Goal: Task Accomplishment & Management: Manage account settings

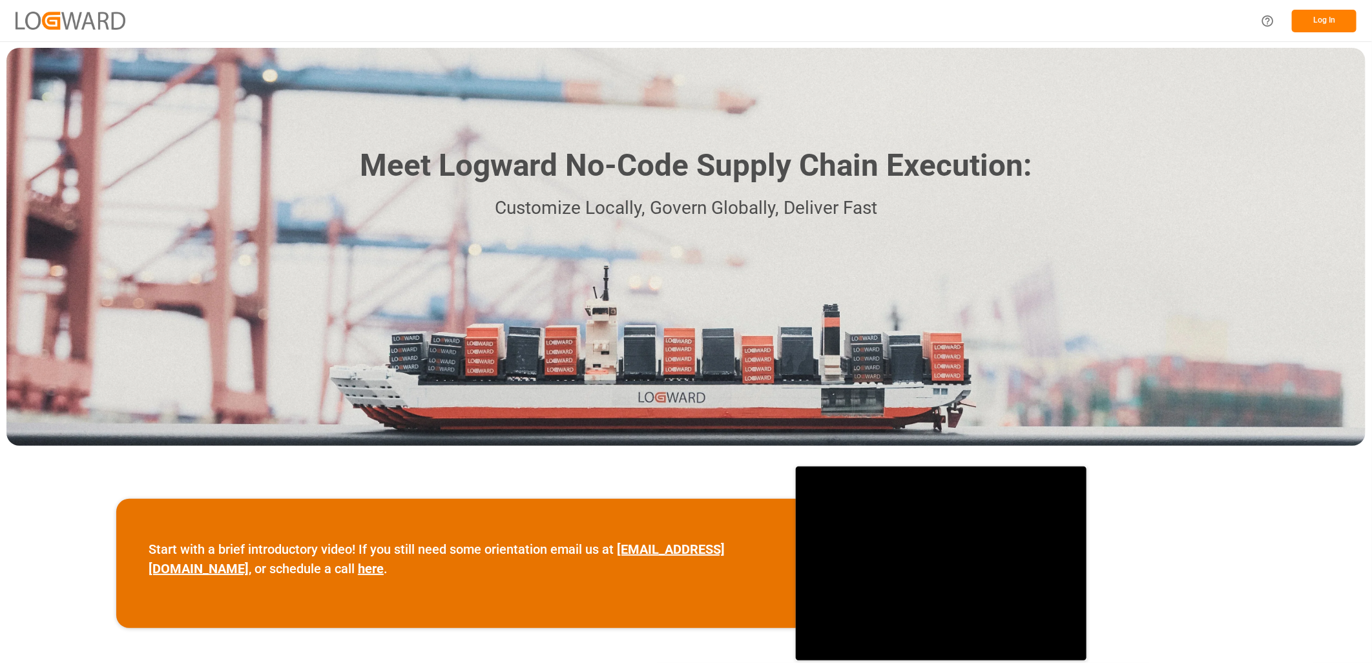
click at [1327, 19] on button "Log In" at bounding box center [1324, 21] width 65 height 23
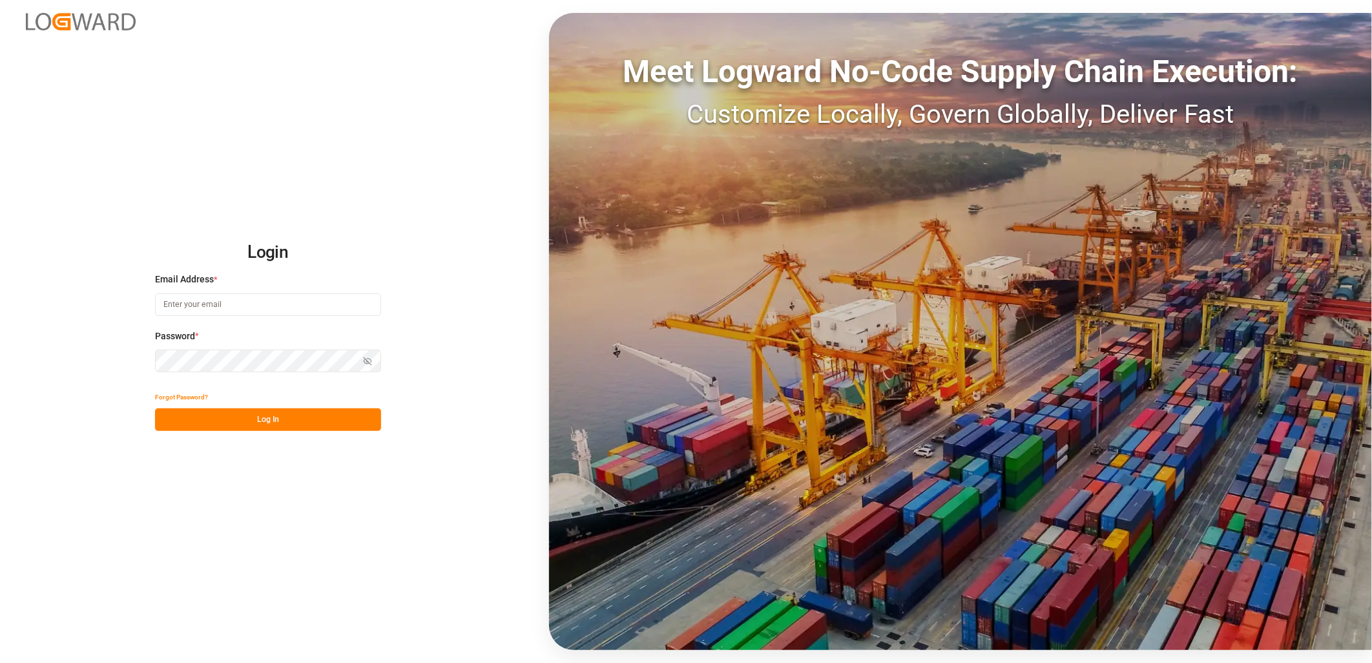
click at [189, 302] on input at bounding box center [268, 304] width 226 height 23
type input "[PERSON_NAME][EMAIL_ADDRESS][DOMAIN_NAME]"
click at [149, 359] on div "Login Email Address * [EMAIL_ADDRESS][DOMAIN_NAME] Password * Show password For…" at bounding box center [686, 331] width 1372 height 663
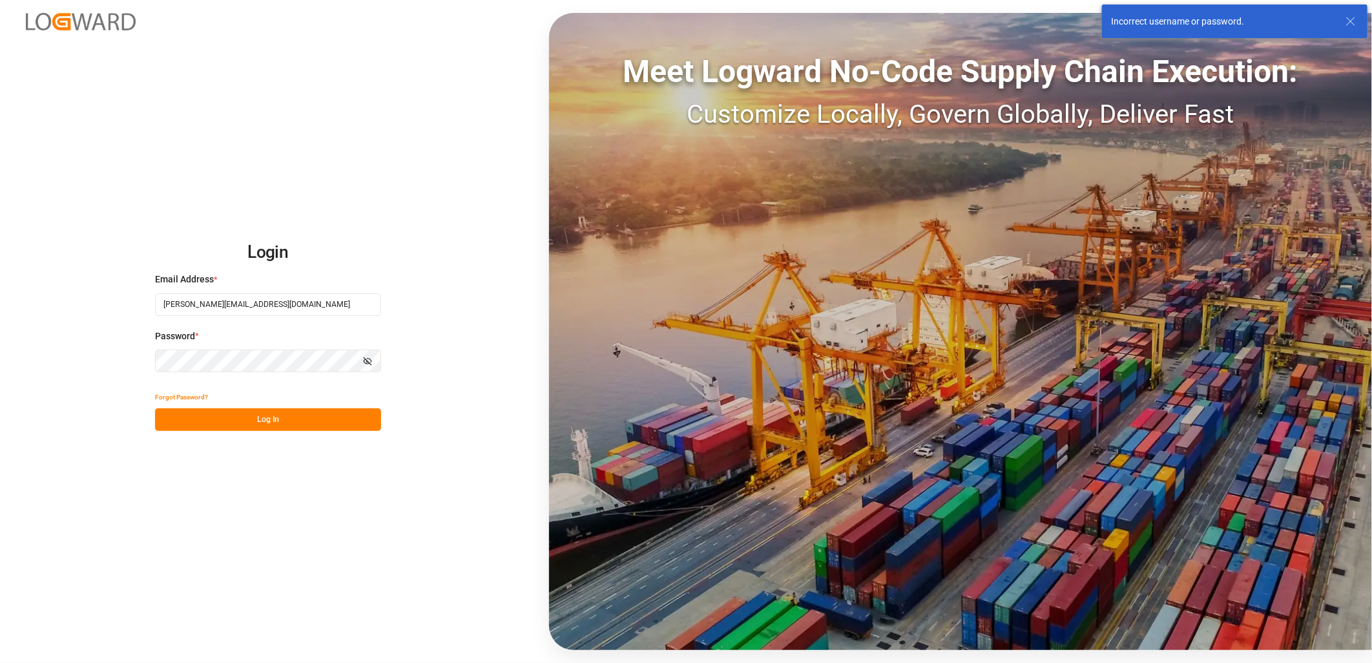
click at [231, 420] on button "Log In" at bounding box center [268, 419] width 226 height 23
click at [136, 363] on div "Login Email Address * [EMAIL_ADDRESS][DOMAIN_NAME] Password * Show password For…" at bounding box center [686, 331] width 1372 height 663
click at [166, 418] on button "Log In" at bounding box center [268, 419] width 226 height 23
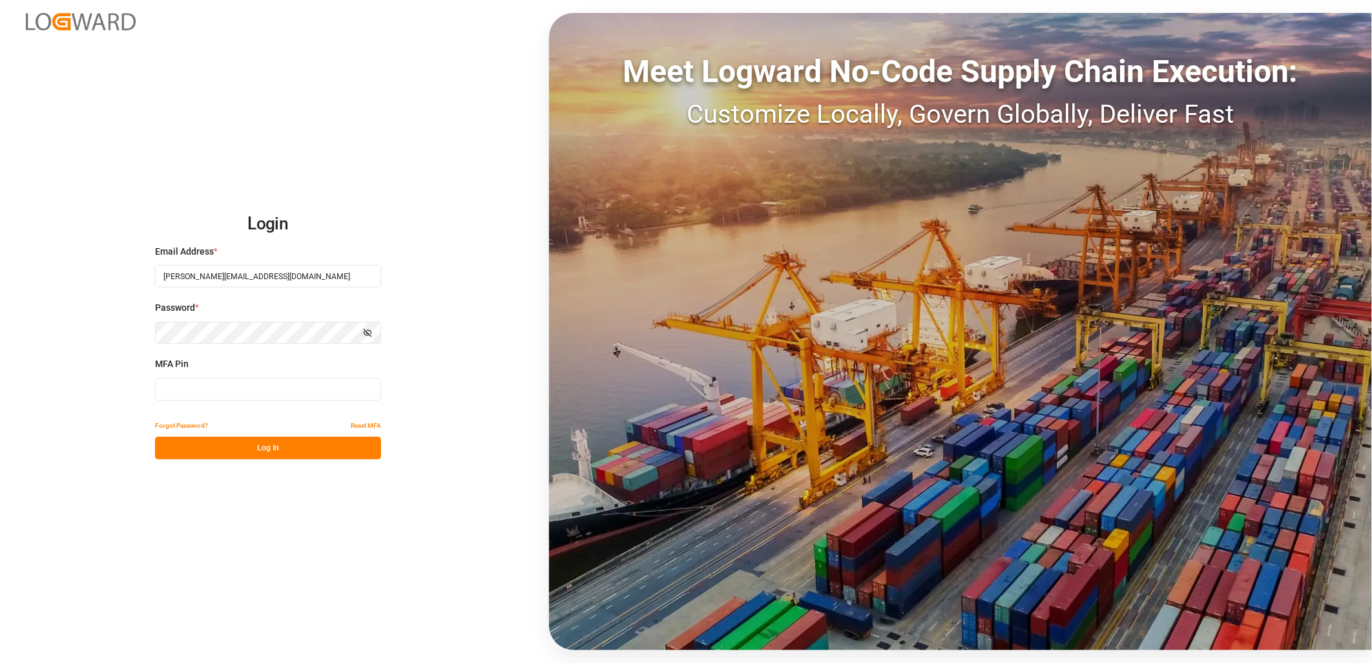
click at [167, 387] on input at bounding box center [268, 389] width 226 height 23
type input "462405"
click at [261, 449] on button "Log In" at bounding box center [268, 448] width 226 height 23
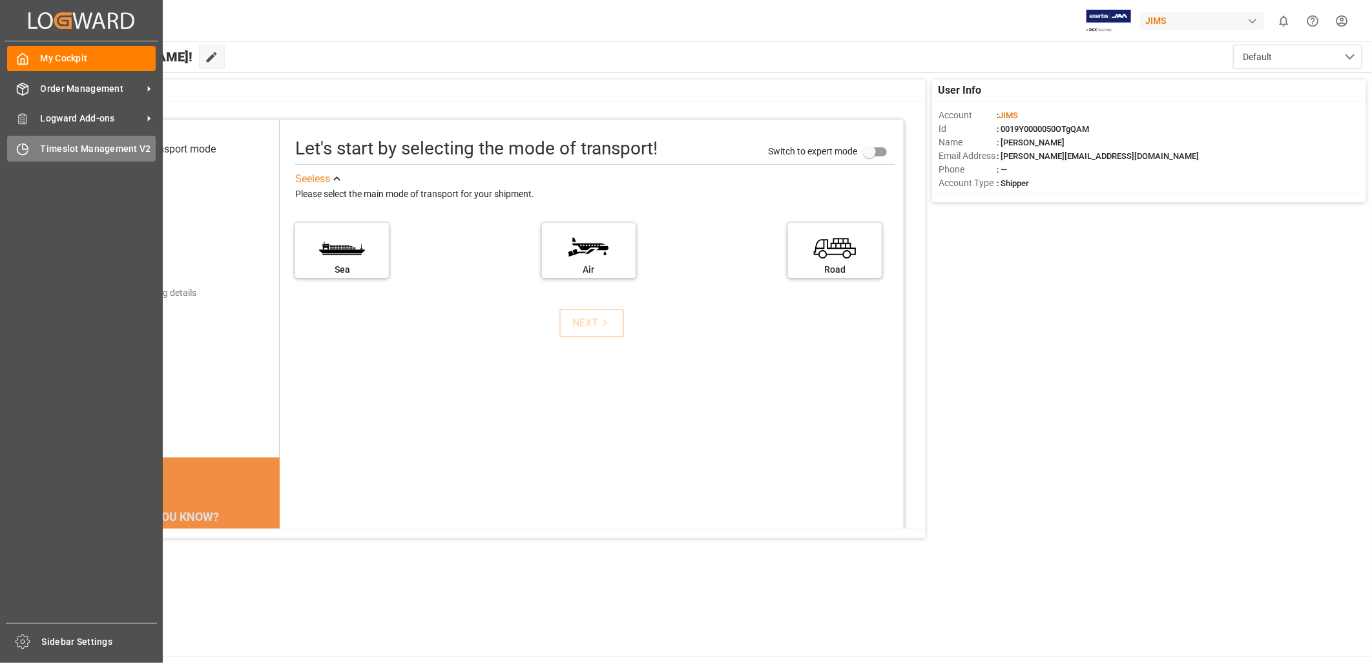
click at [44, 145] on span "Timeslot Management V2" at bounding box center [99, 149] width 116 height 14
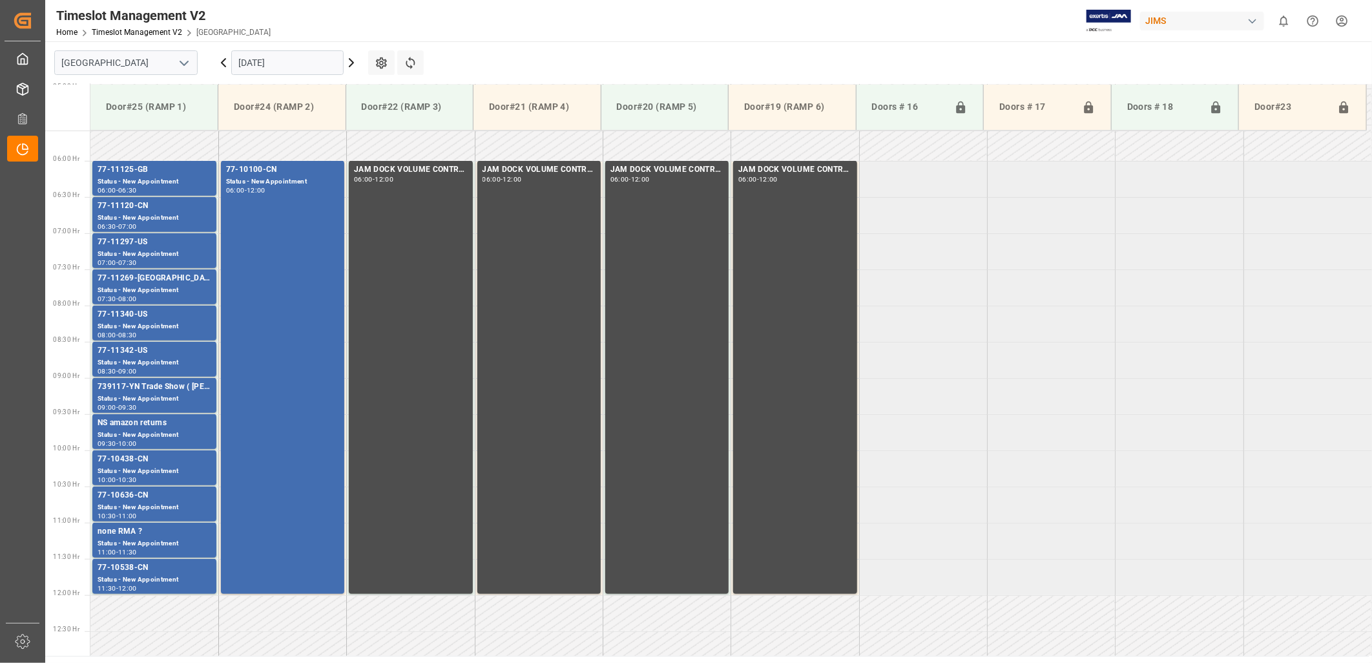
scroll to position [424, 0]
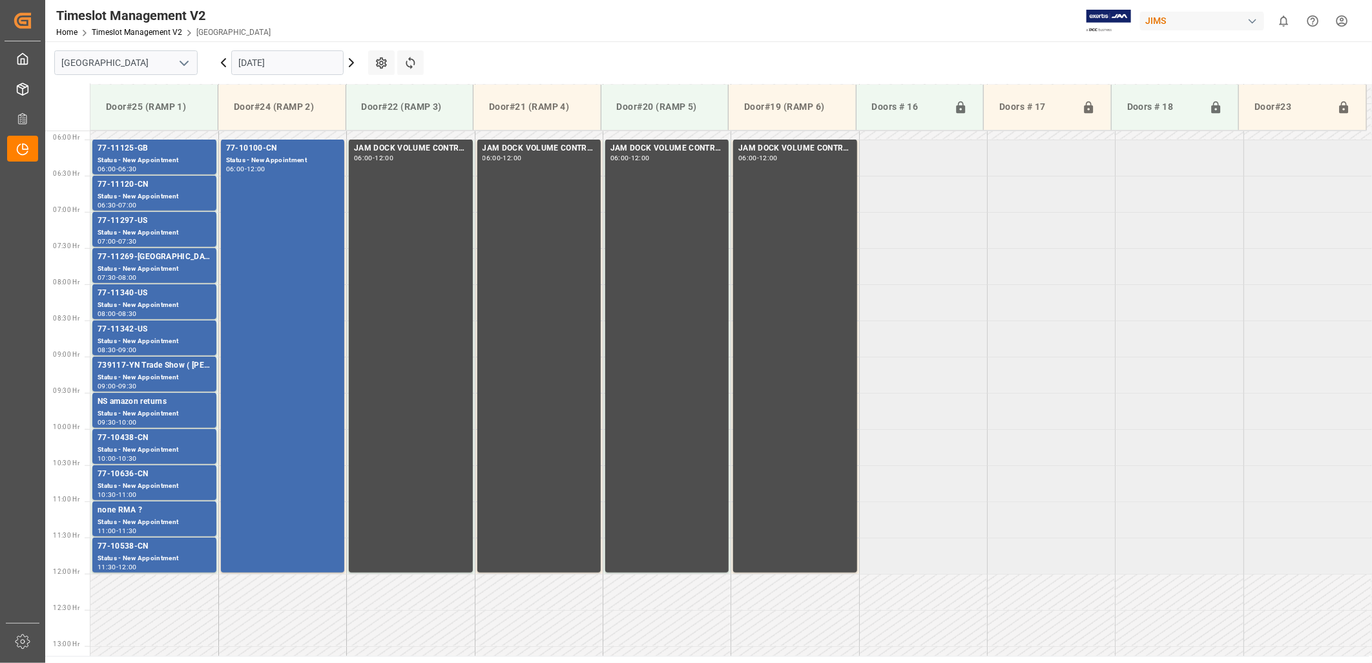
click at [351, 63] on icon at bounding box center [351, 62] width 15 height 15
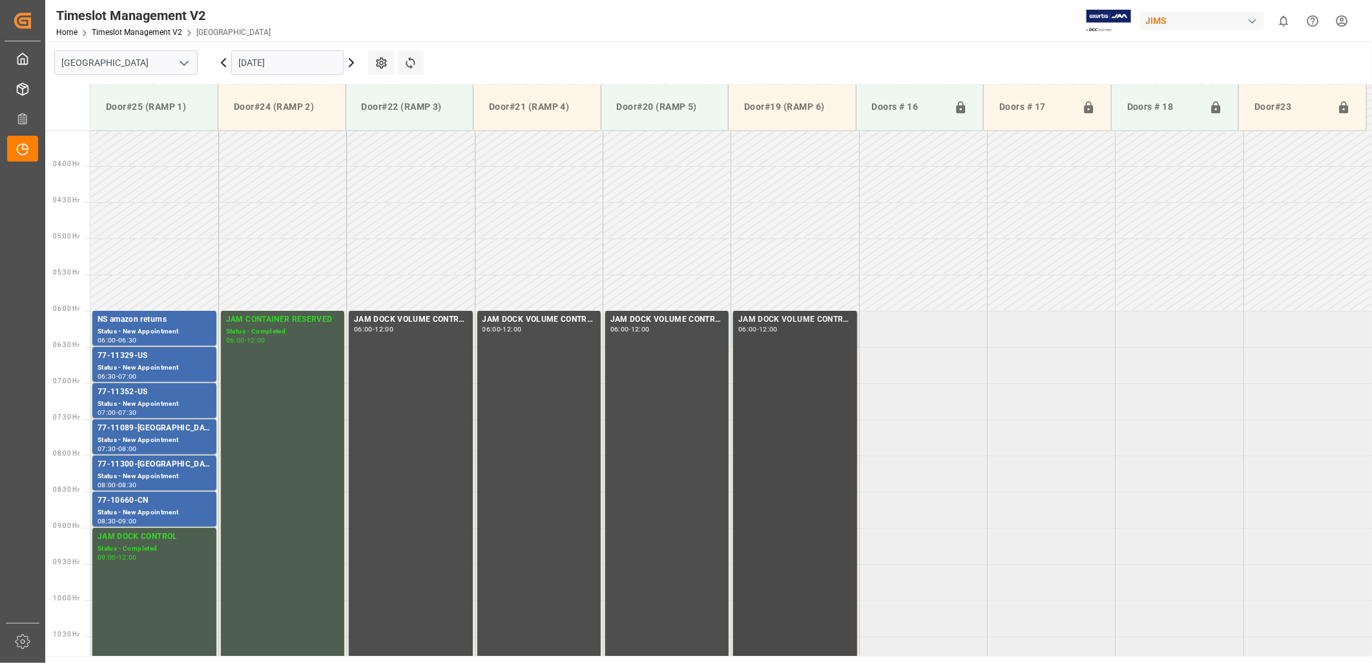
scroll to position [353, 0]
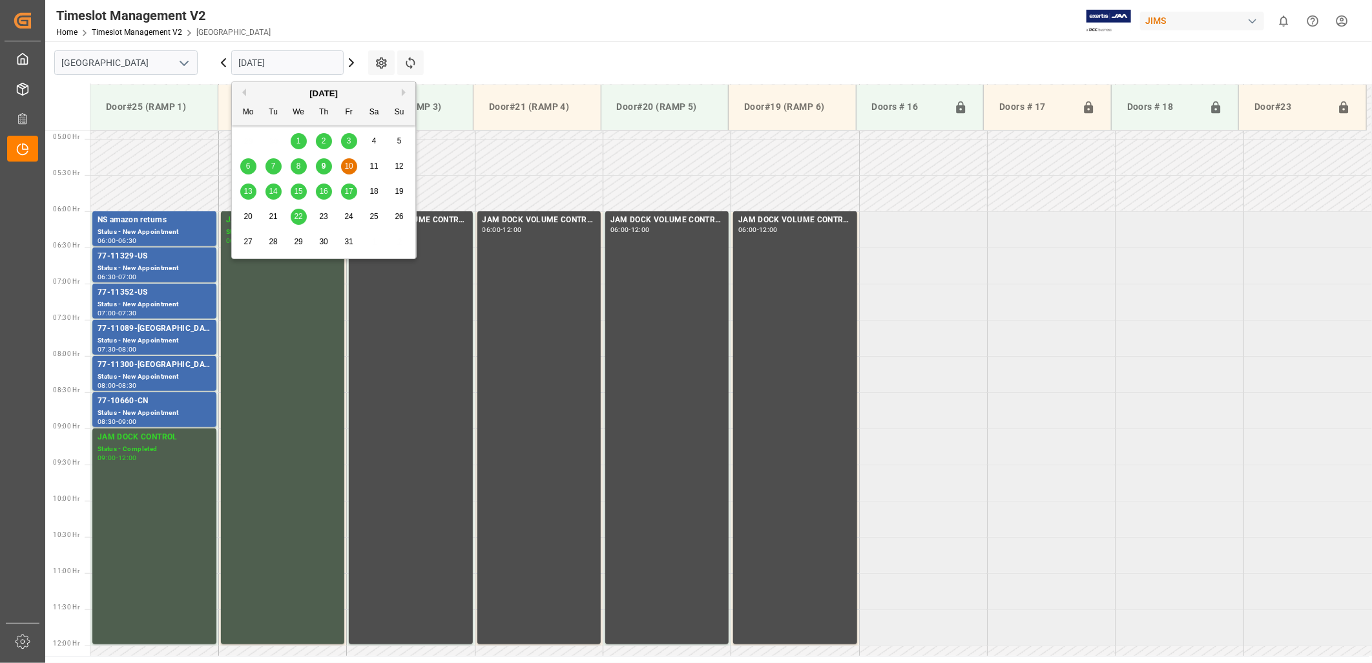
click at [314, 62] on input "[DATE]" at bounding box center [287, 62] width 112 height 25
click at [248, 191] on span "13" at bounding box center [247, 191] width 8 height 9
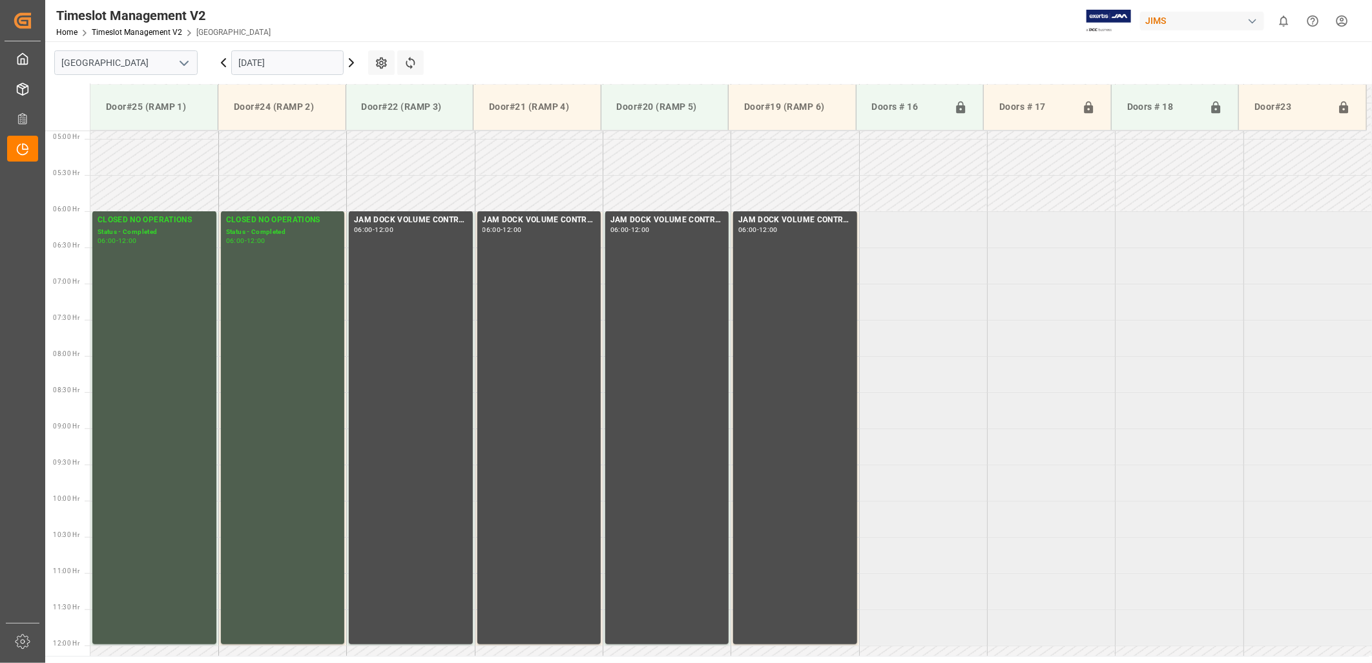
click at [327, 62] on input "[DATE]" at bounding box center [287, 62] width 112 height 25
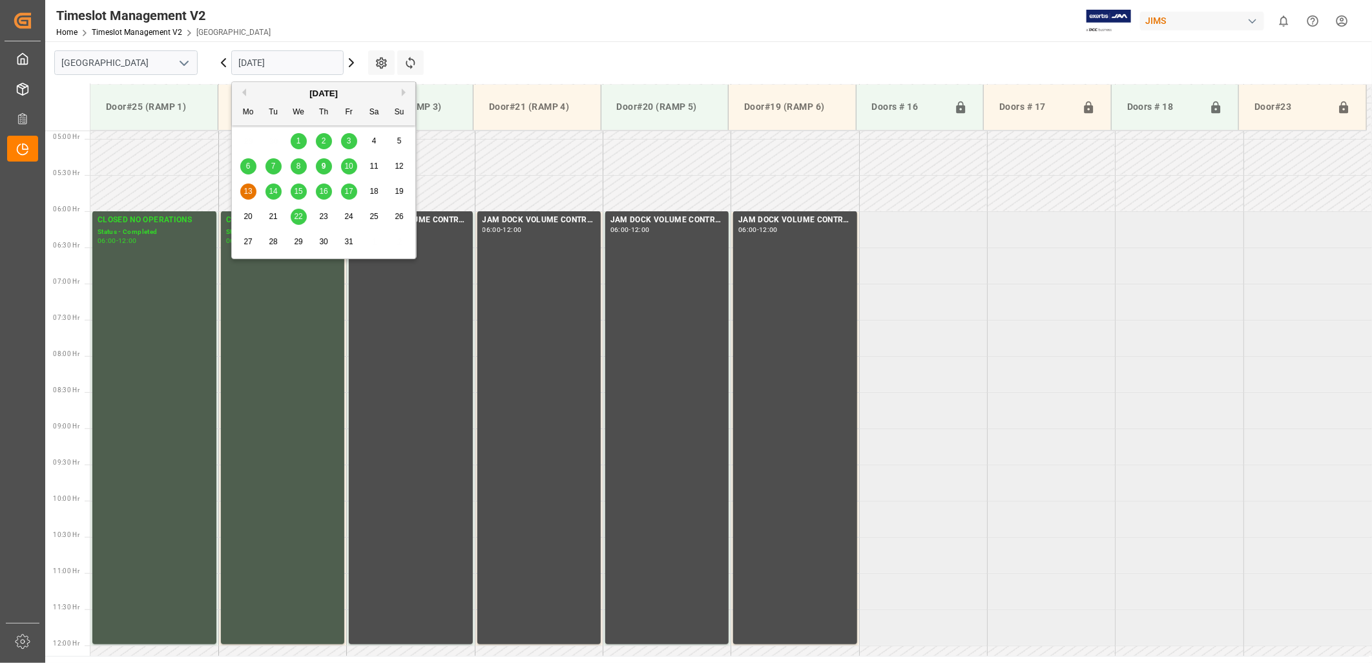
click at [275, 191] on span "14" at bounding box center [273, 191] width 8 height 9
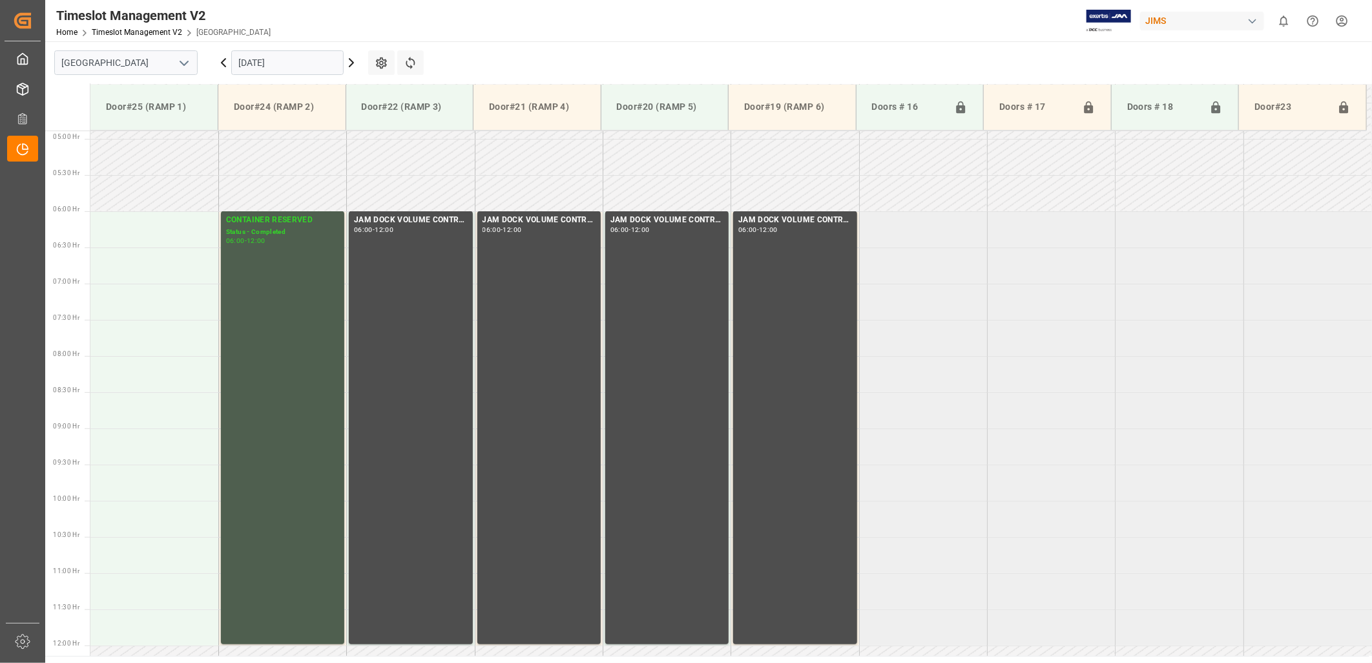
click at [299, 63] on input "[DATE]" at bounding box center [287, 62] width 112 height 25
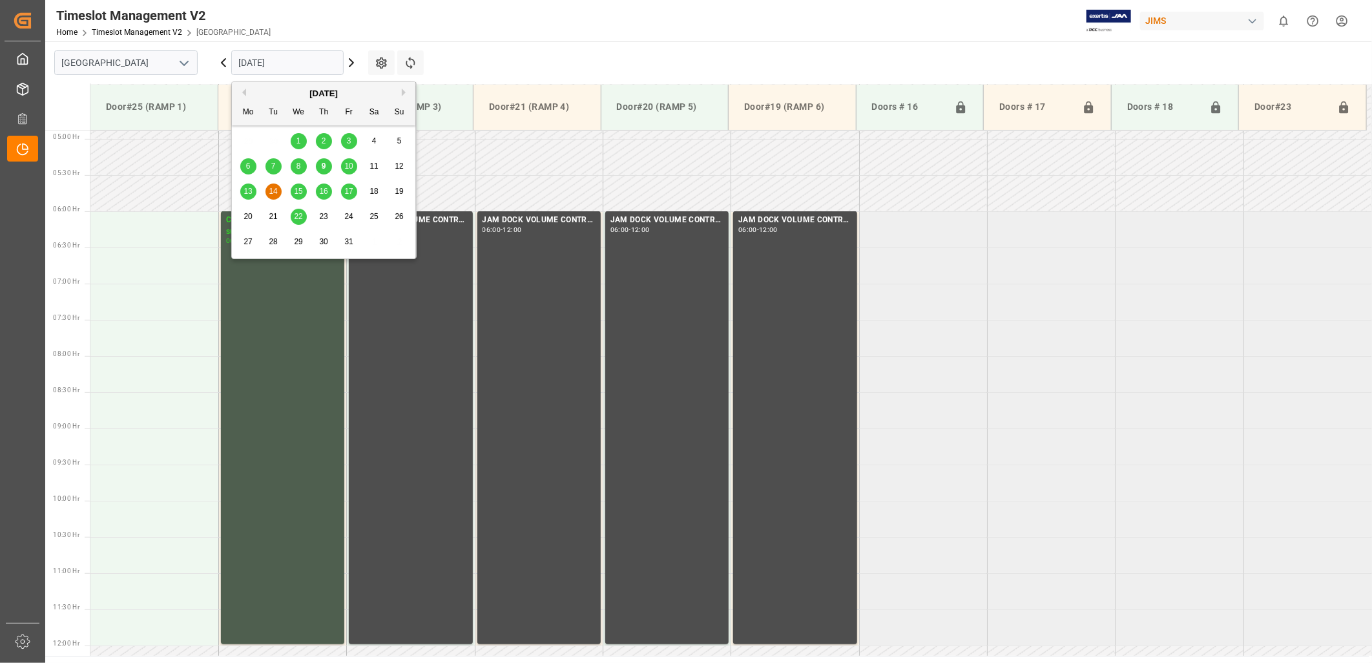
click at [325, 165] on span "9" at bounding box center [324, 165] width 5 height 9
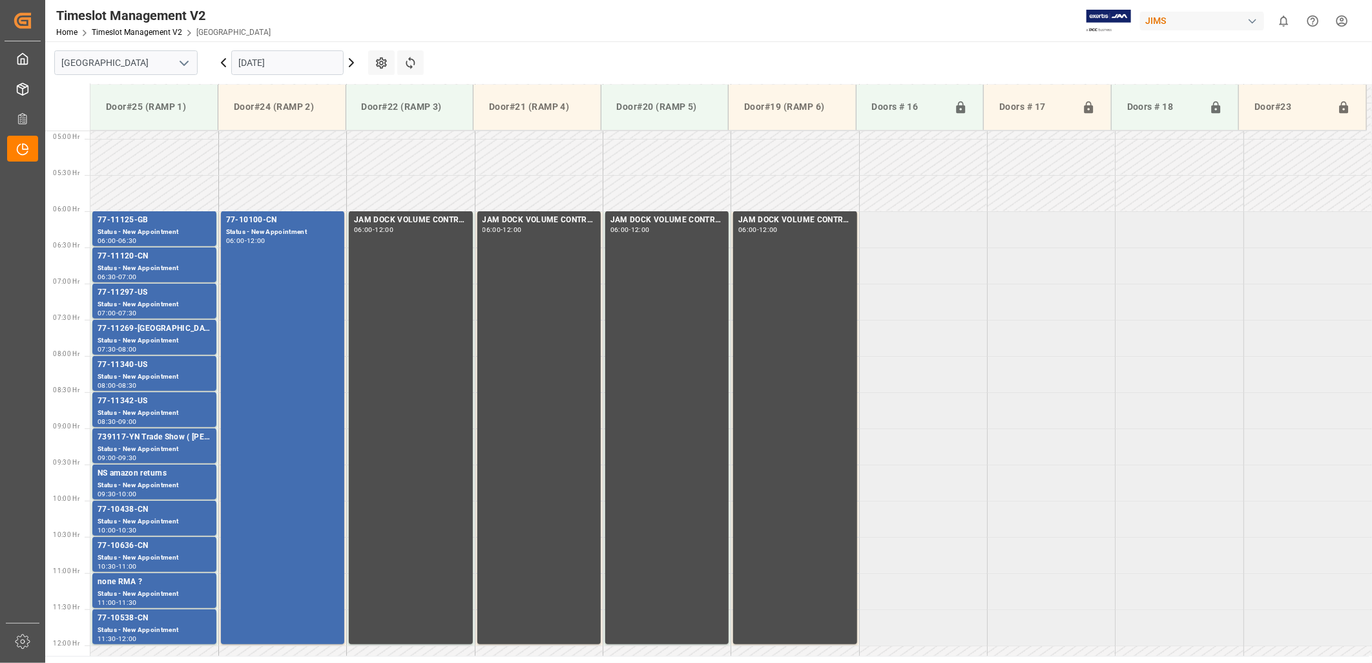
scroll to position [424, 0]
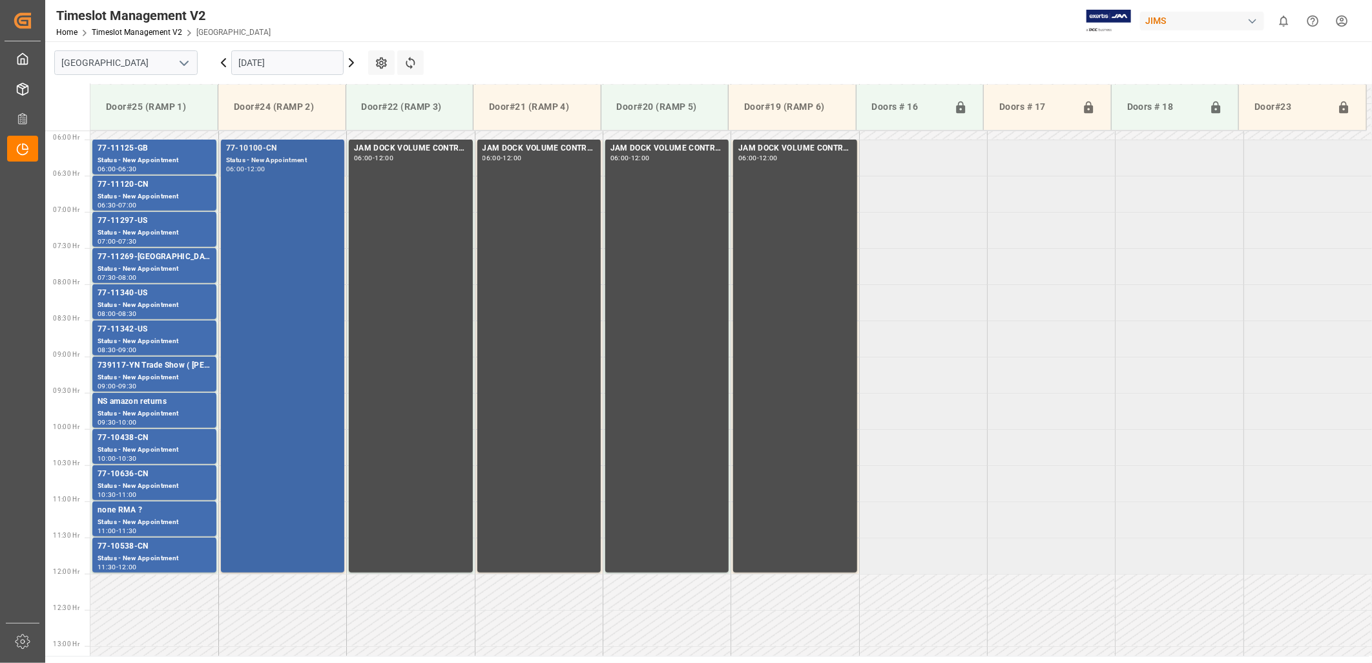
click at [280, 182] on div "77-10100-CN Status - New Appointment 06:00 - 12:00" at bounding box center [282, 356] width 113 height 428
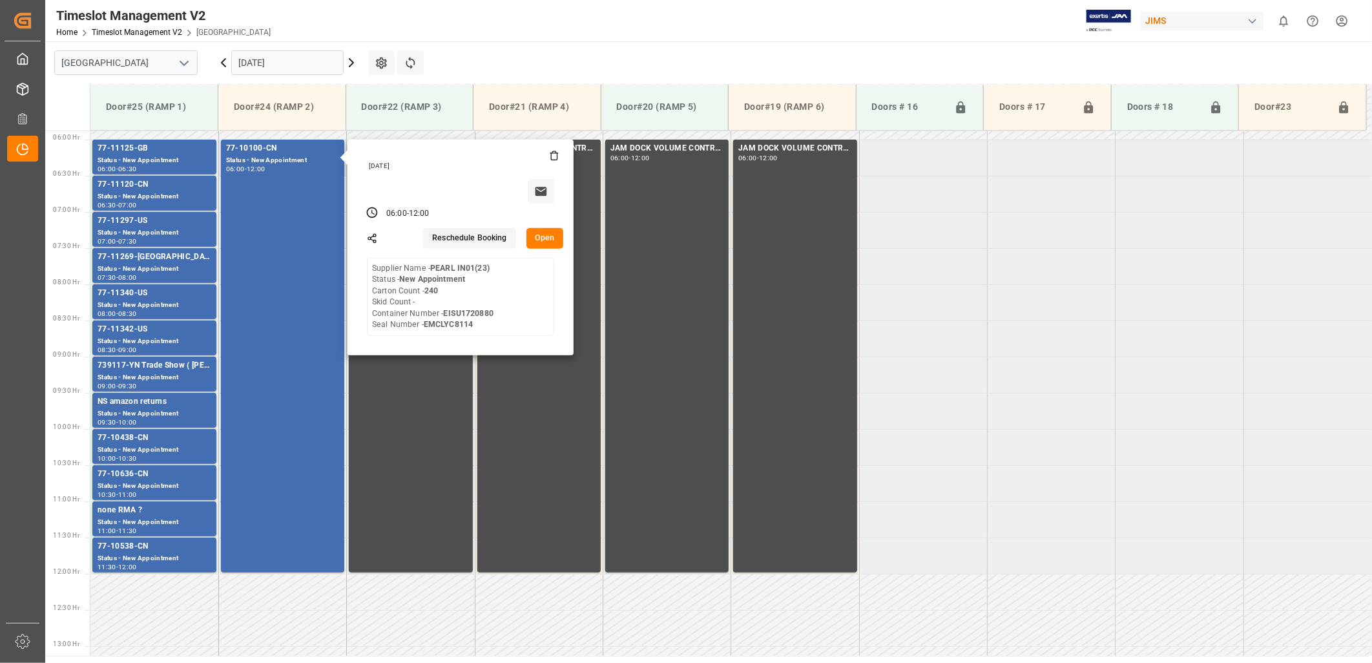
click at [551, 236] on button "Open" at bounding box center [544, 238] width 37 height 21
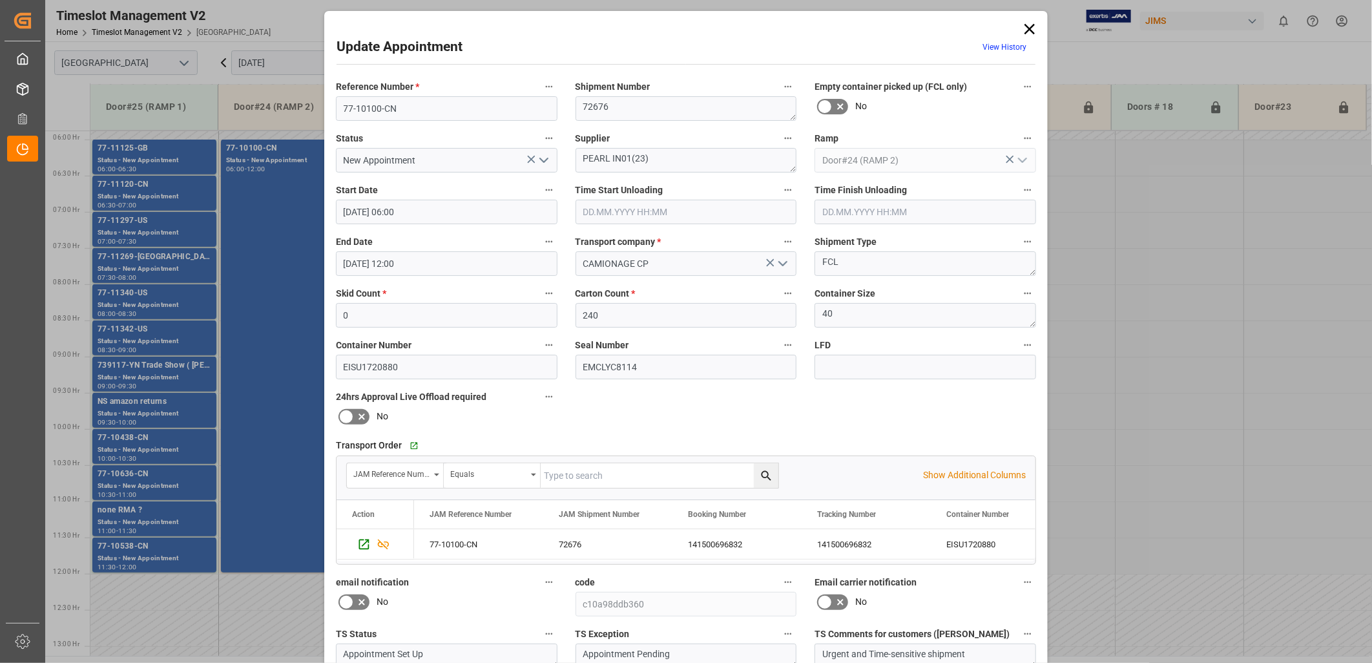
click at [539, 158] on icon "open menu" at bounding box center [543, 159] width 15 height 15
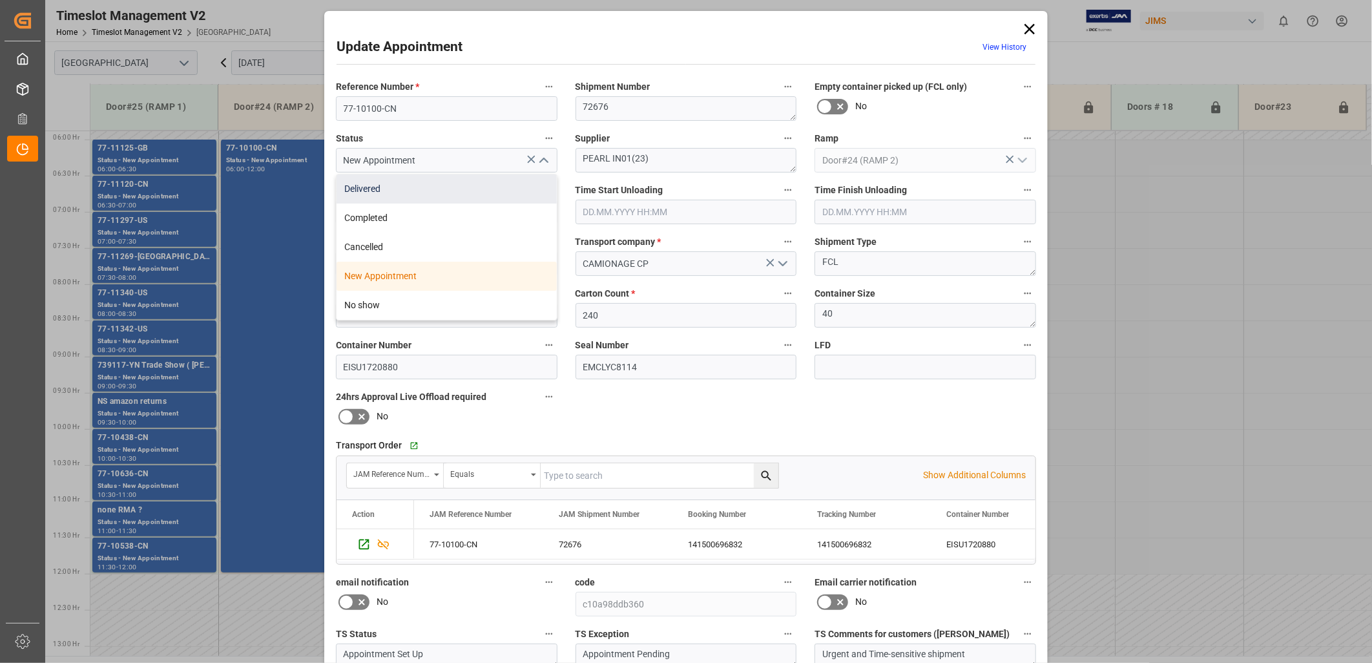
click at [441, 189] on div "Delivered" at bounding box center [446, 188] width 220 height 29
type input "Delivered"
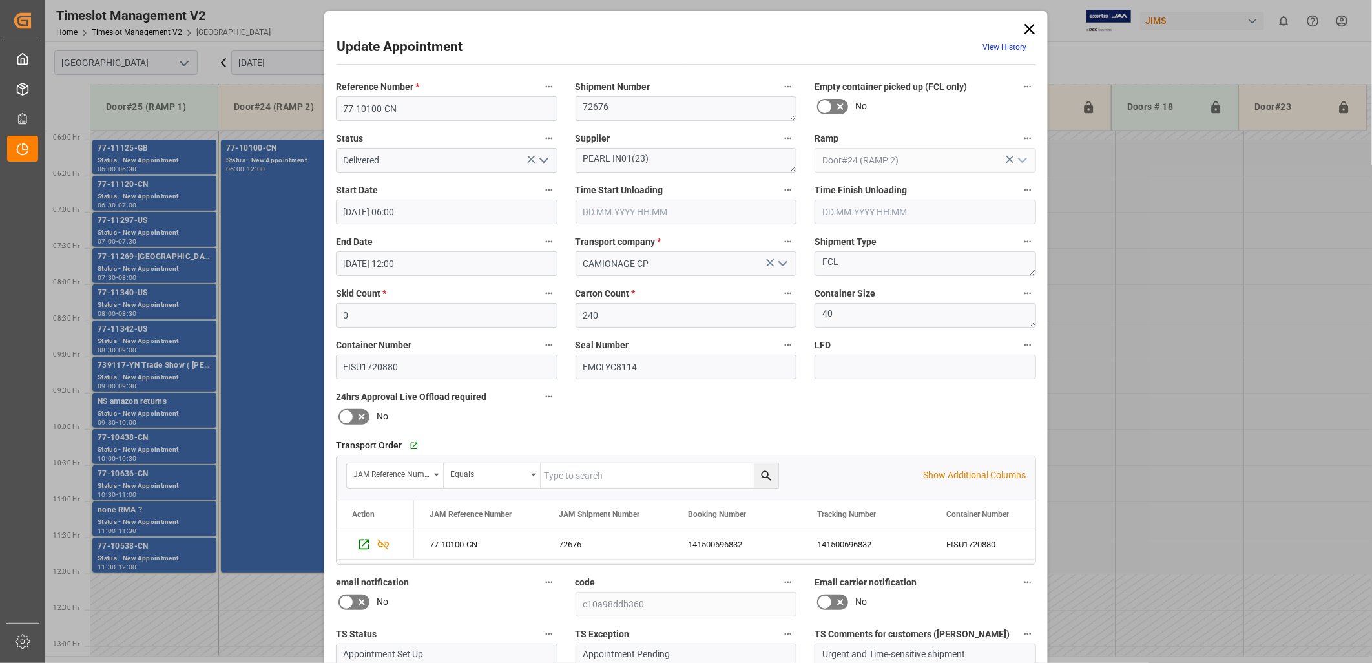
click at [604, 213] on input "text" at bounding box center [686, 212] width 222 height 25
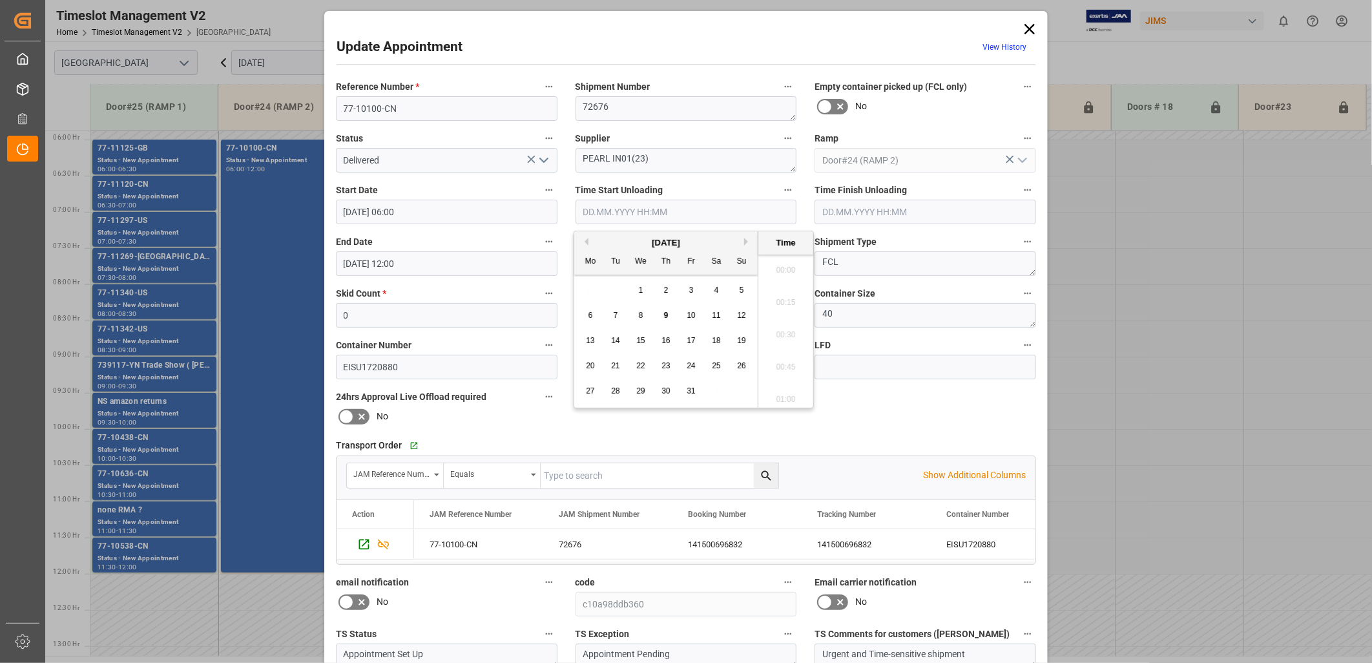
scroll to position [779, 0]
click at [666, 315] on span "9" at bounding box center [666, 315] width 5 height 9
click at [783, 329] on li "06:30" at bounding box center [785, 331] width 55 height 32
type input "[DATE] 06:30"
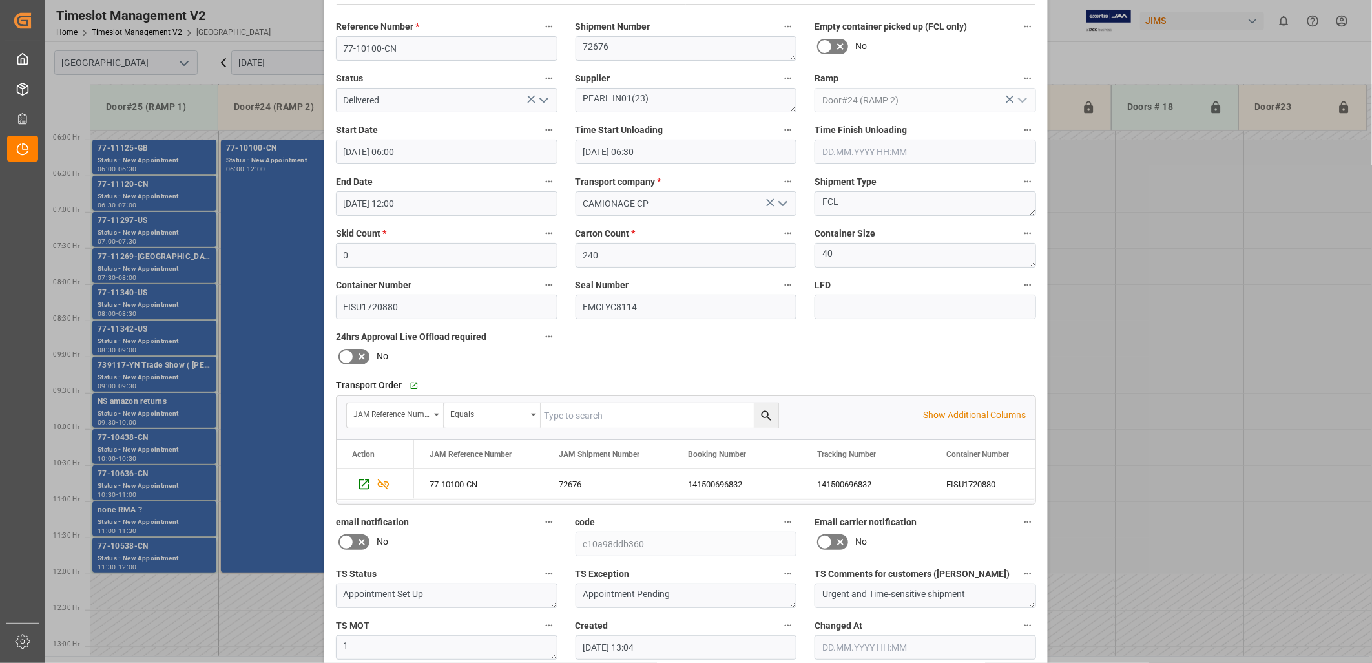
scroll to position [121, 0]
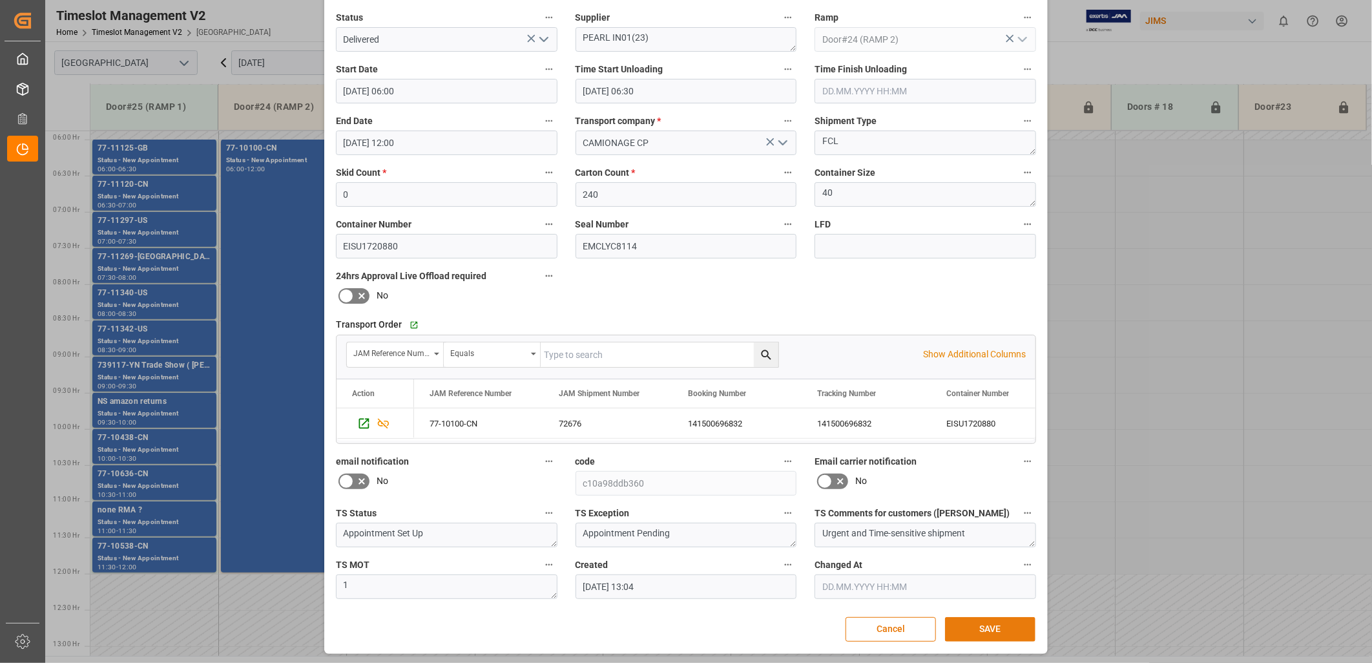
click at [986, 627] on button "SAVE" at bounding box center [990, 629] width 90 height 25
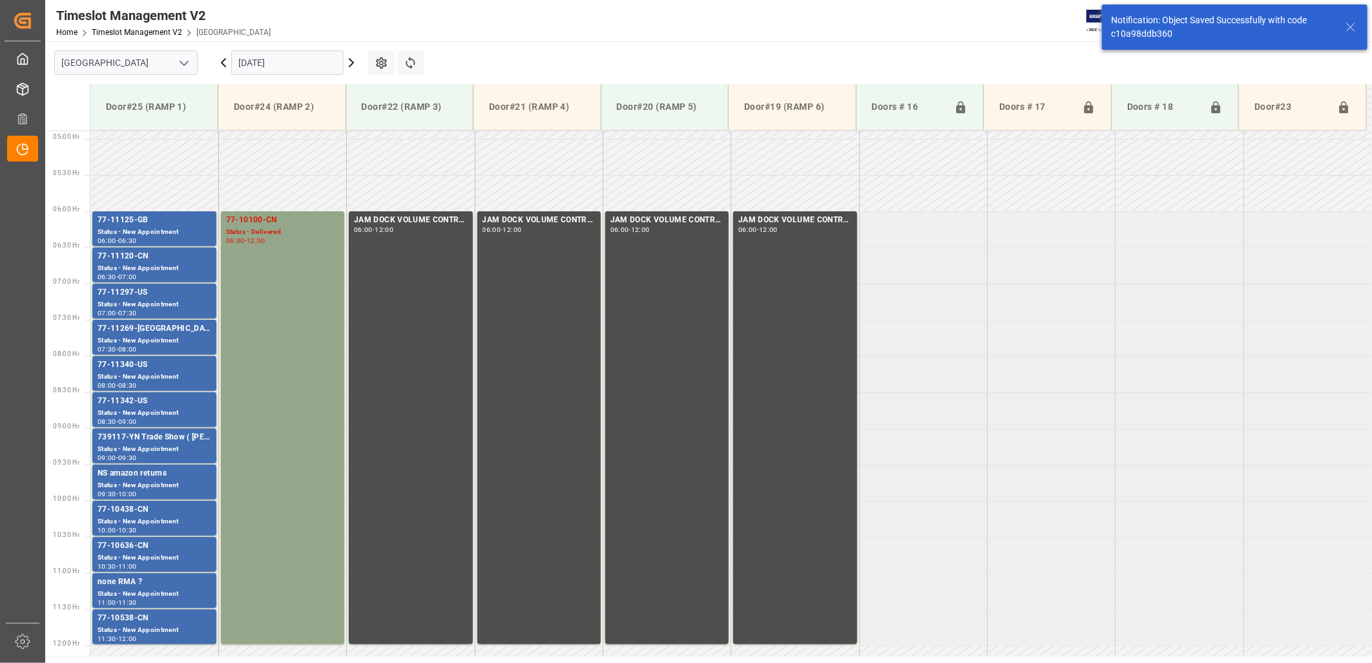
scroll to position [424, 0]
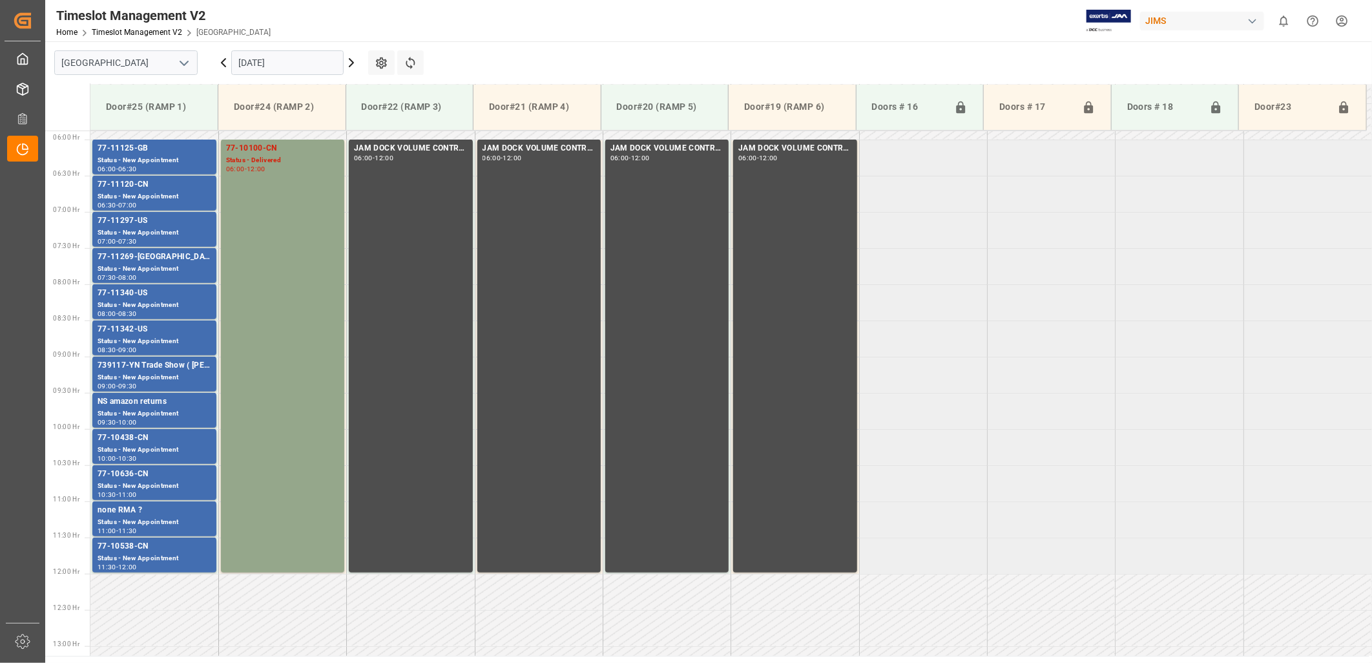
click at [224, 62] on icon at bounding box center [223, 62] width 15 height 15
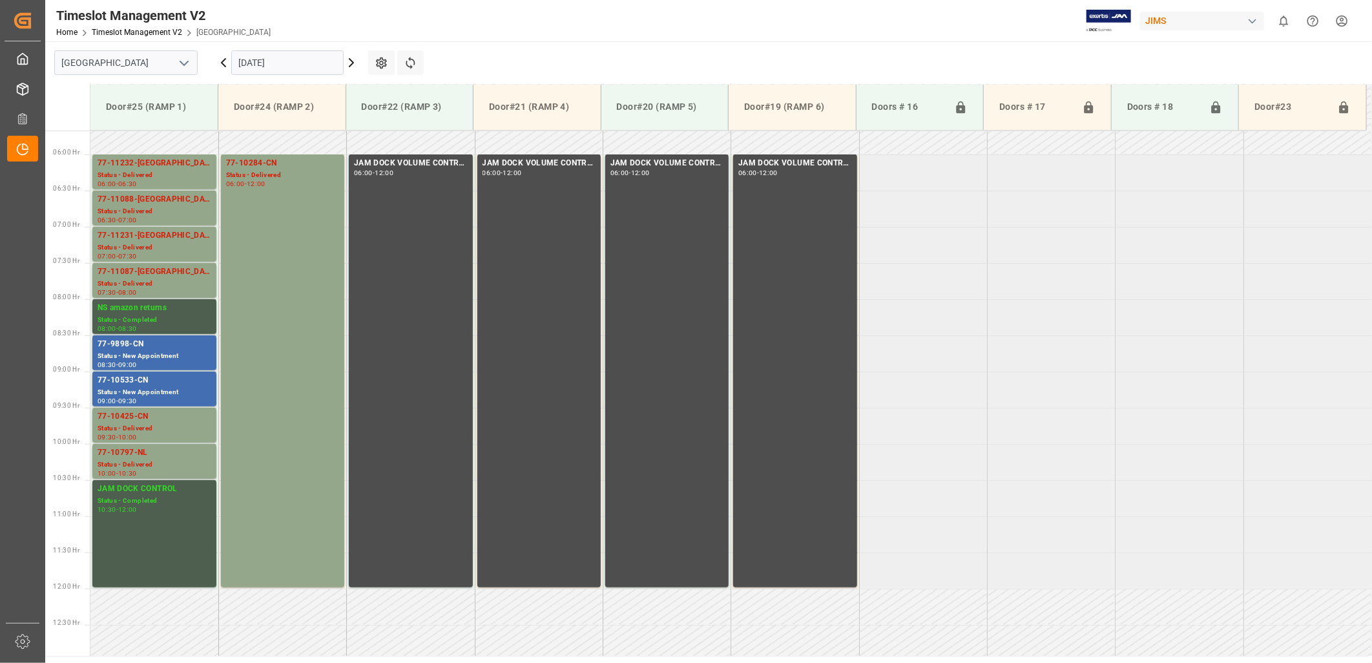
scroll to position [425, 0]
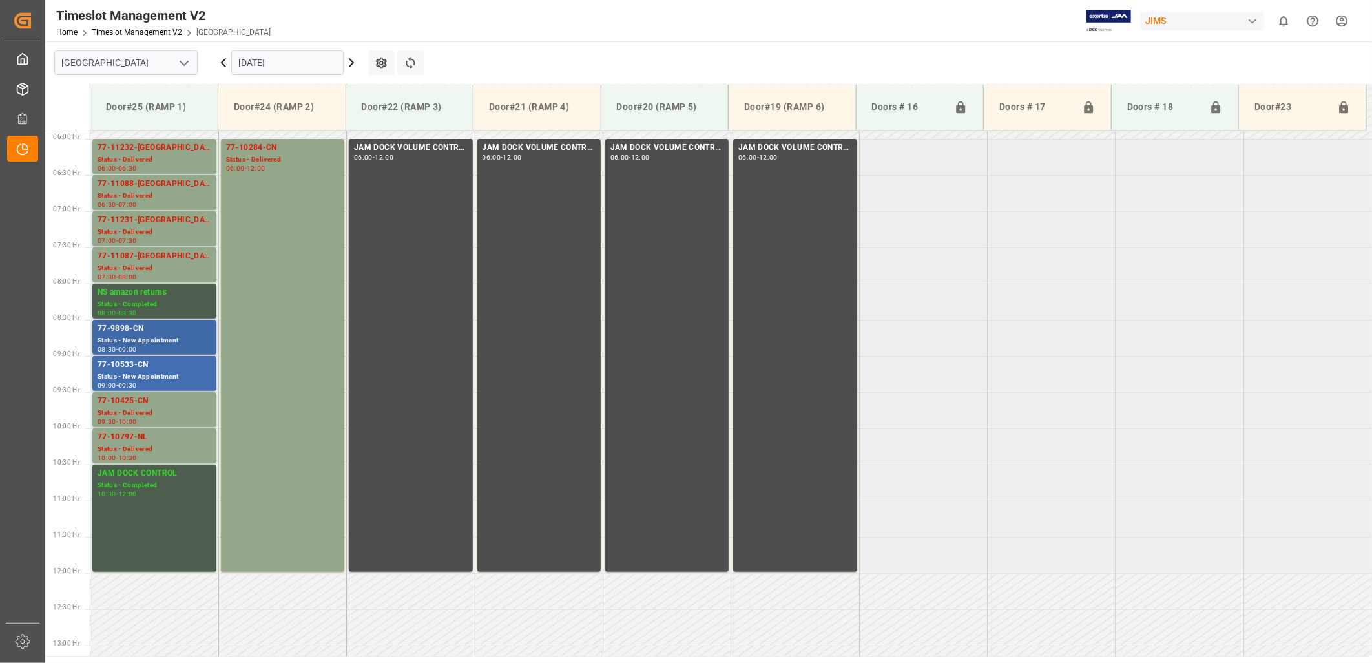
click at [145, 341] on div "Status - New Appointment" at bounding box center [155, 340] width 114 height 11
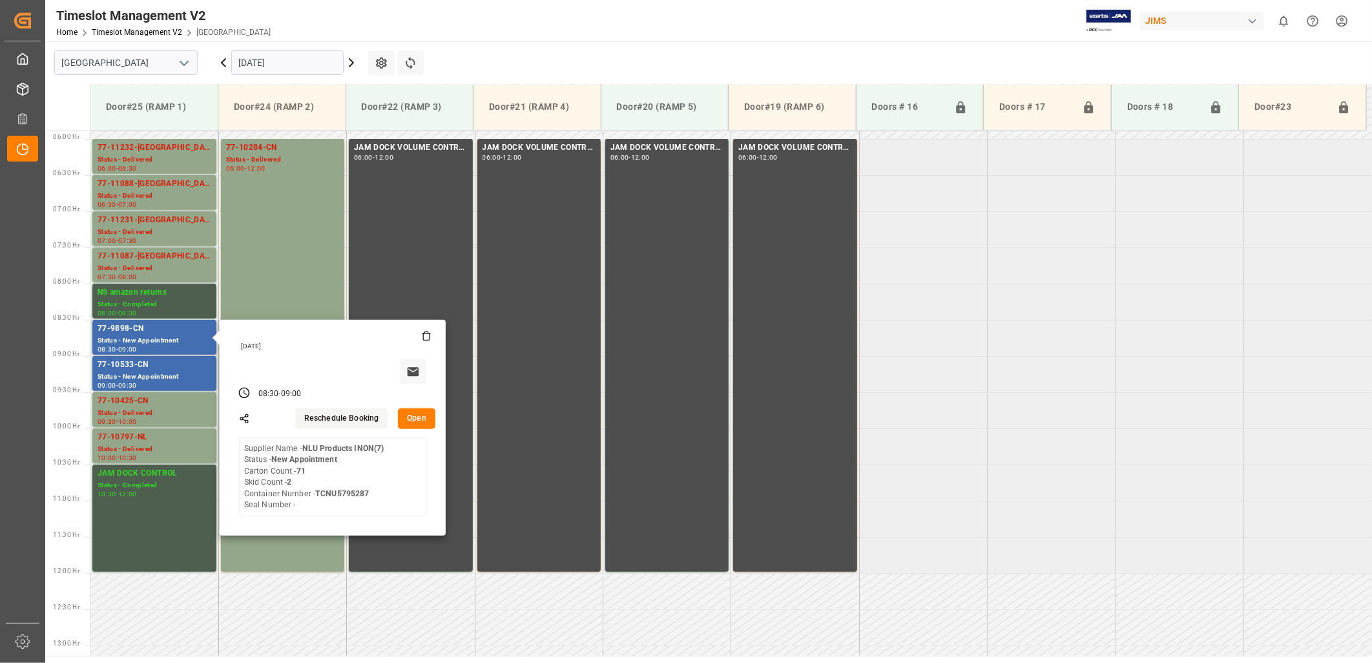
click at [417, 416] on button "Open" at bounding box center [416, 418] width 37 height 21
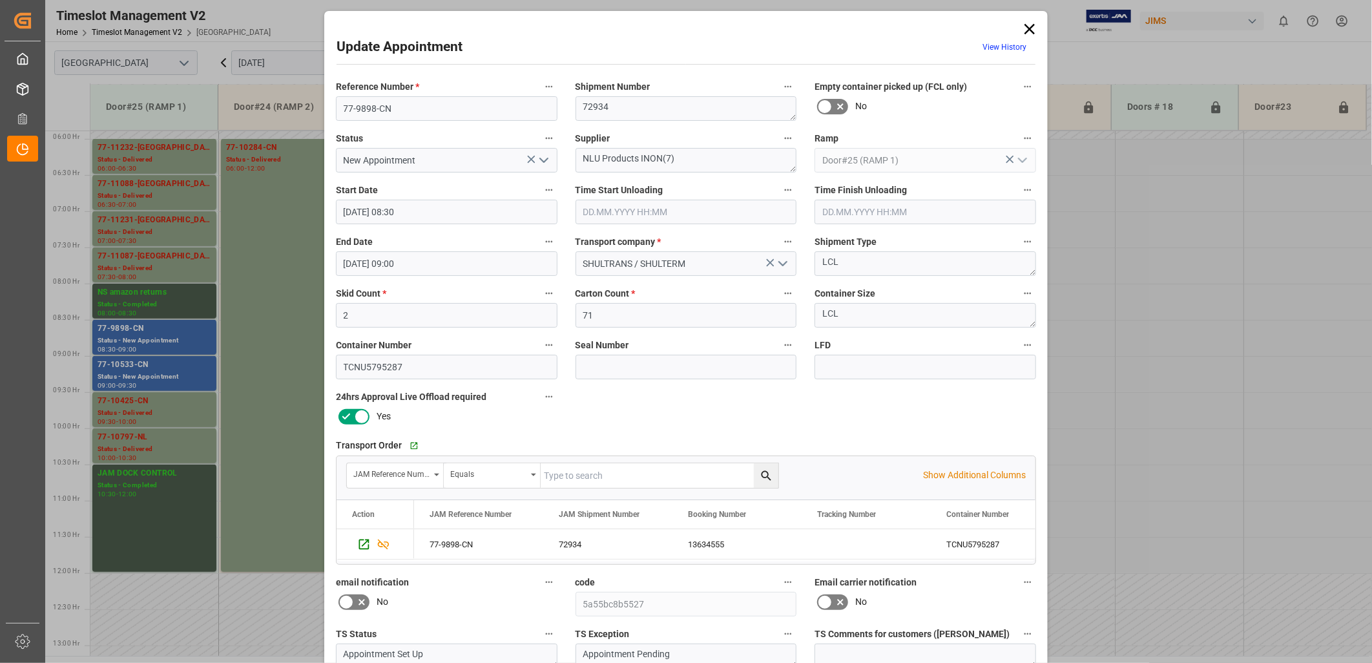
click at [544, 160] on polyline "open menu" at bounding box center [544, 160] width 8 height 4
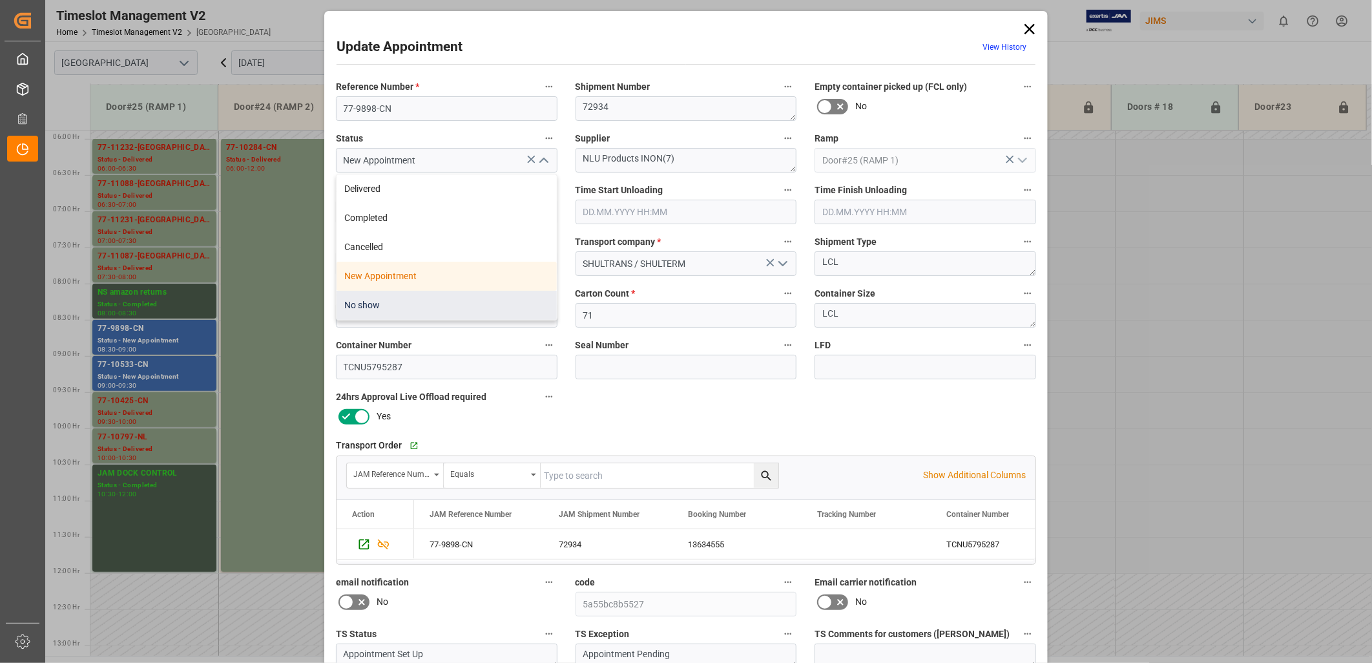
click at [381, 305] on div "No show" at bounding box center [446, 305] width 220 height 29
type input "No show"
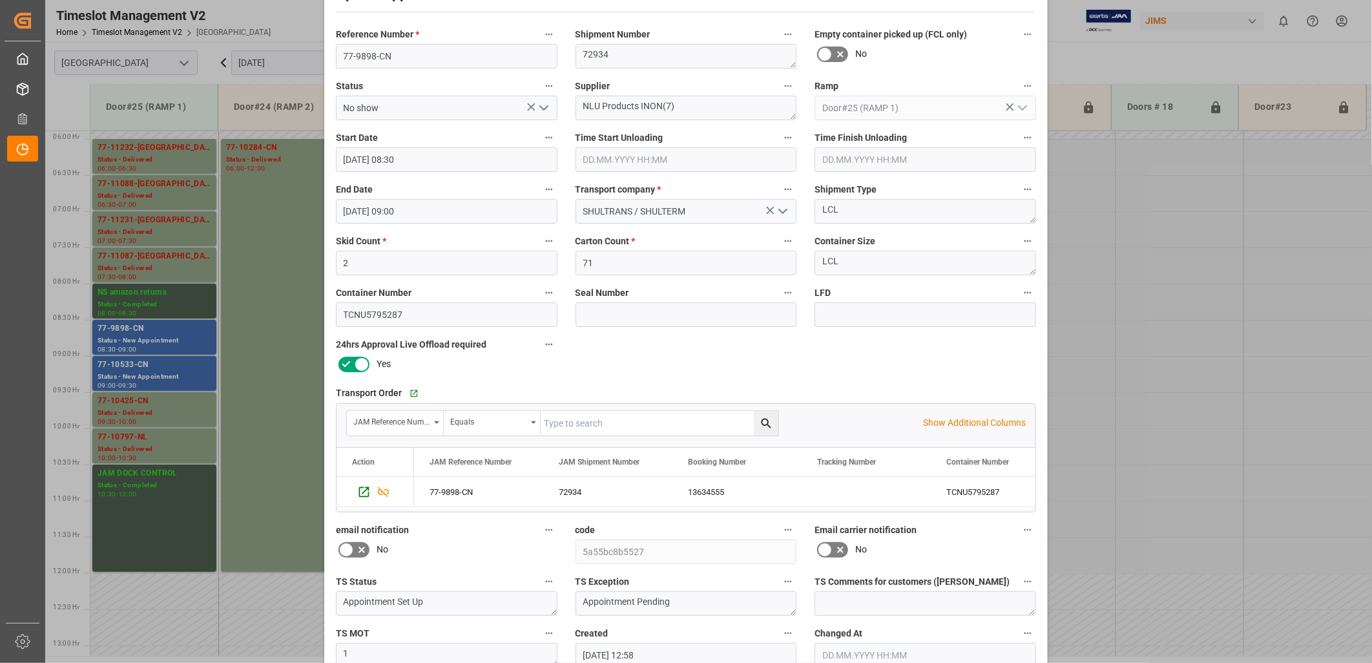
scroll to position [121, 0]
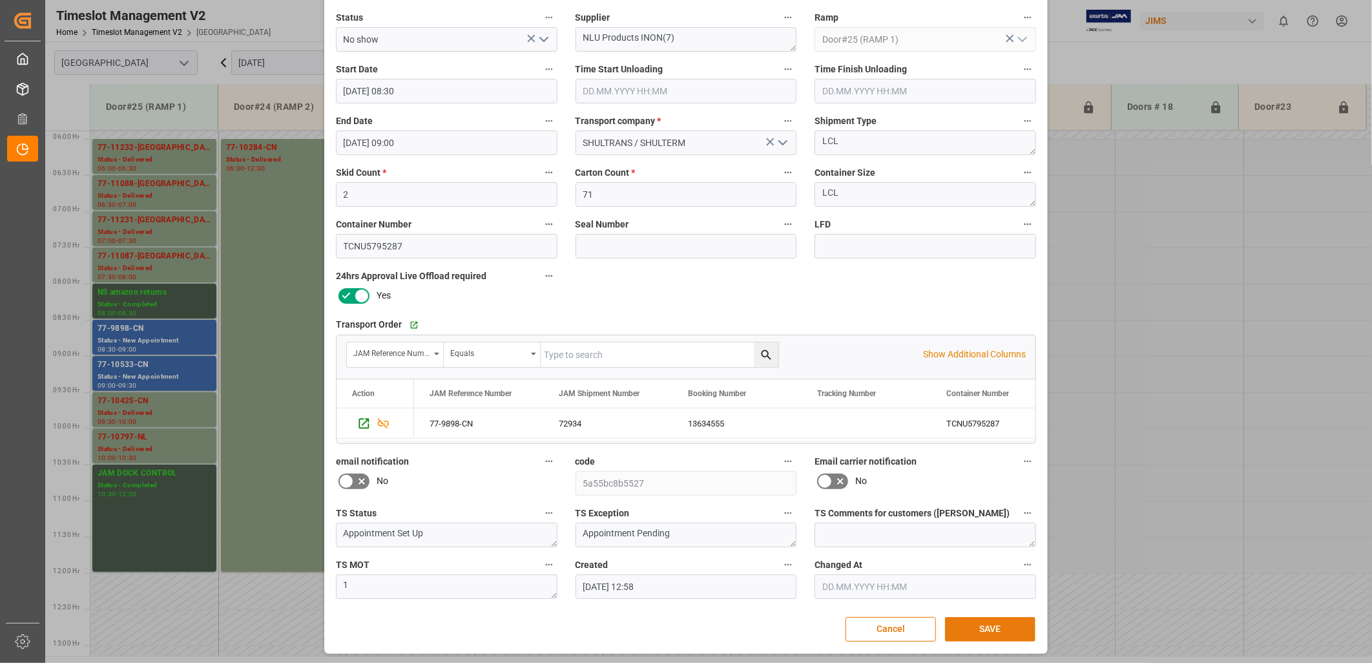
click at [972, 625] on button "SAVE" at bounding box center [990, 629] width 90 height 25
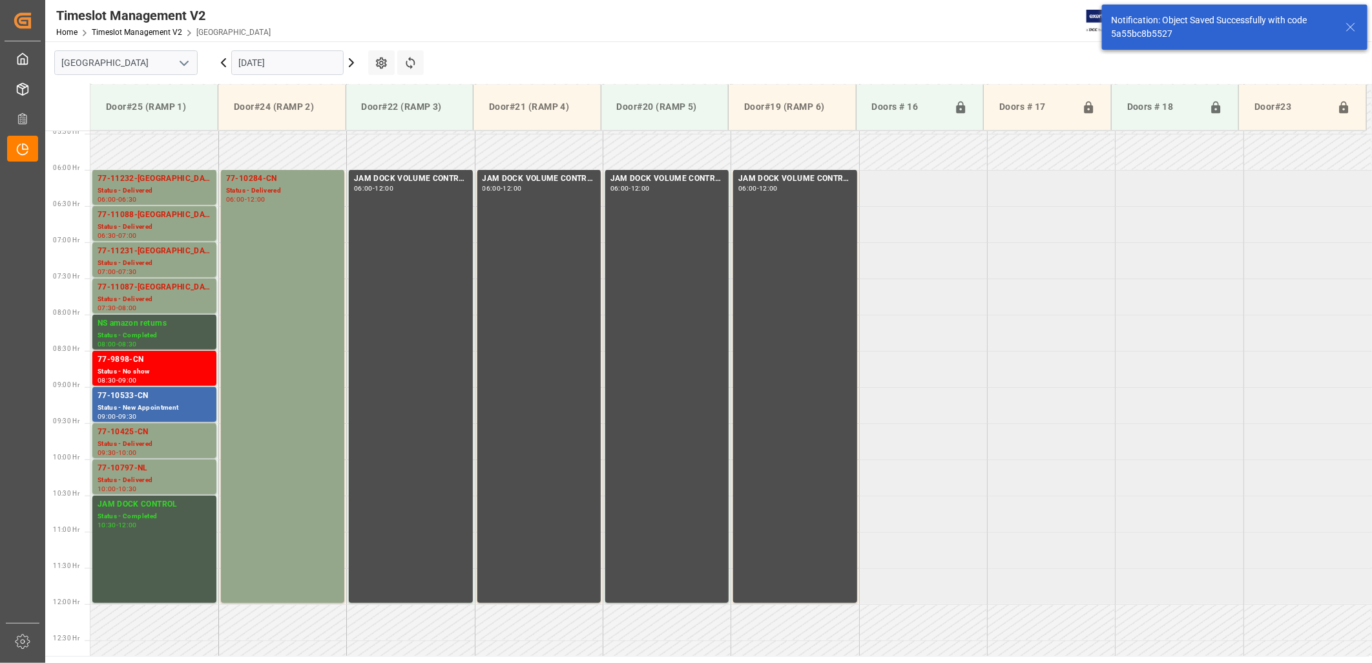
scroll to position [498, 0]
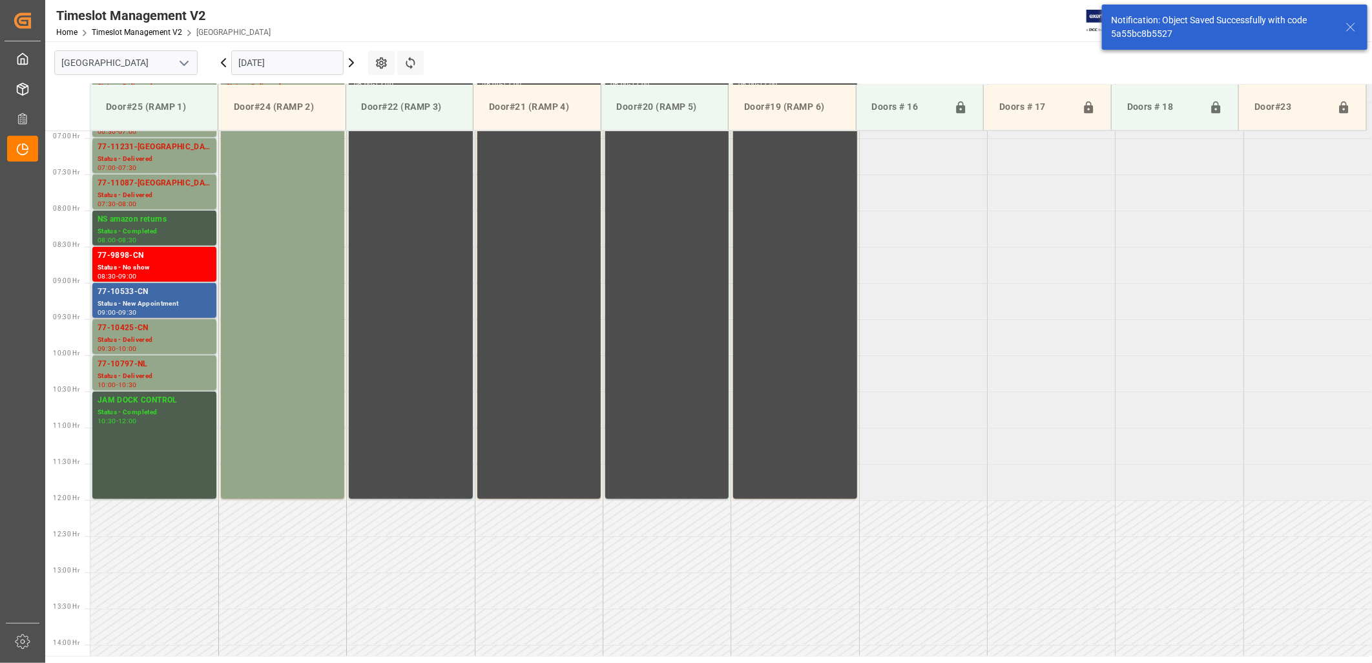
click at [150, 296] on div "77-10533-CN" at bounding box center [155, 291] width 114 height 13
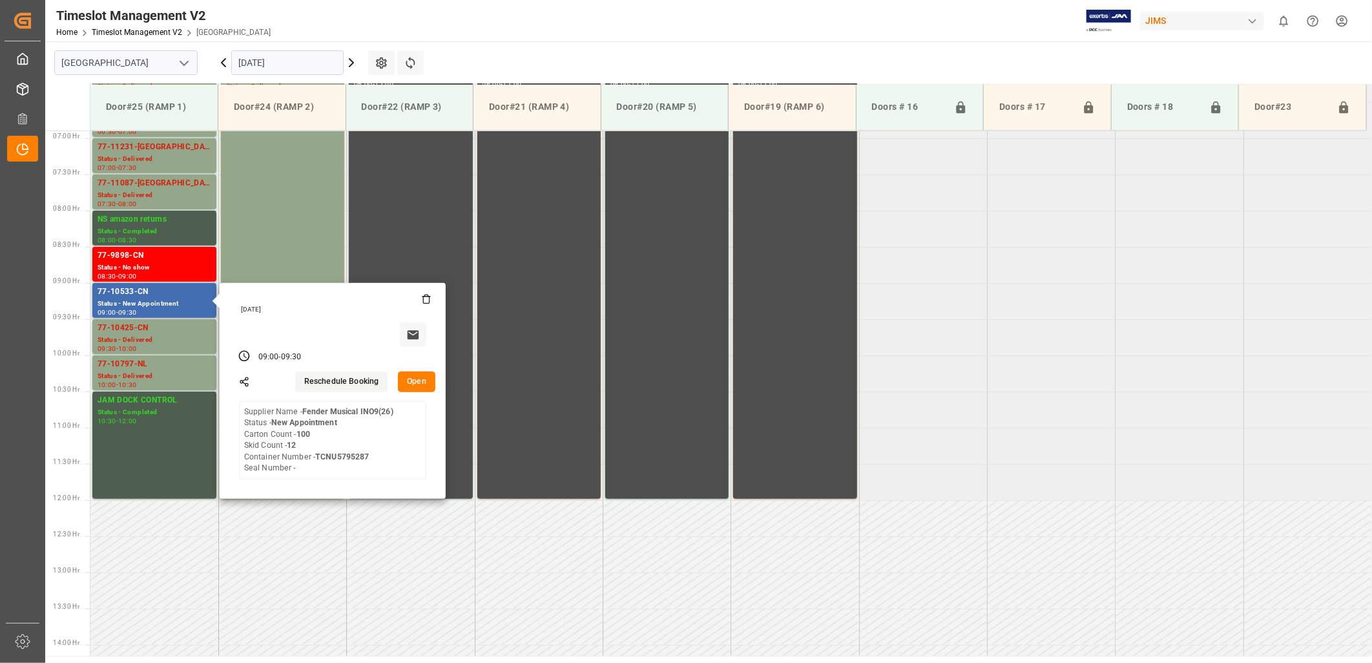
click at [418, 380] on button "Open" at bounding box center [416, 381] width 37 height 21
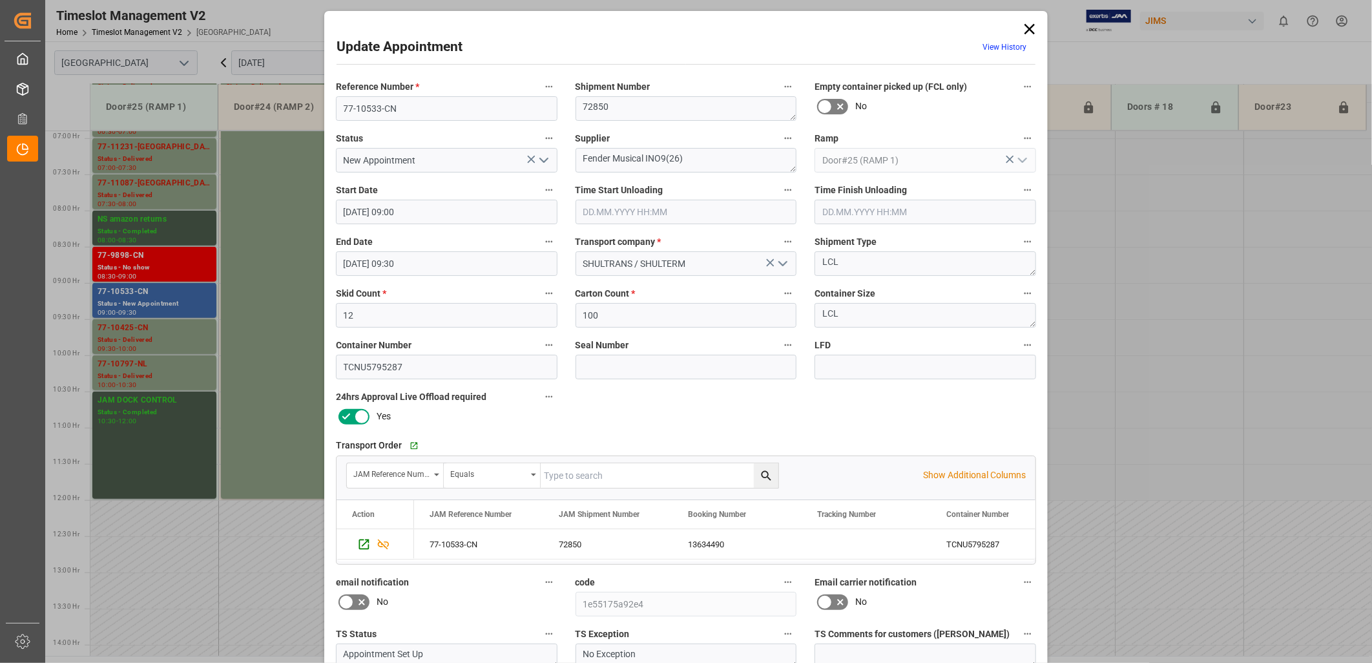
click at [544, 161] on icon "open menu" at bounding box center [543, 159] width 15 height 15
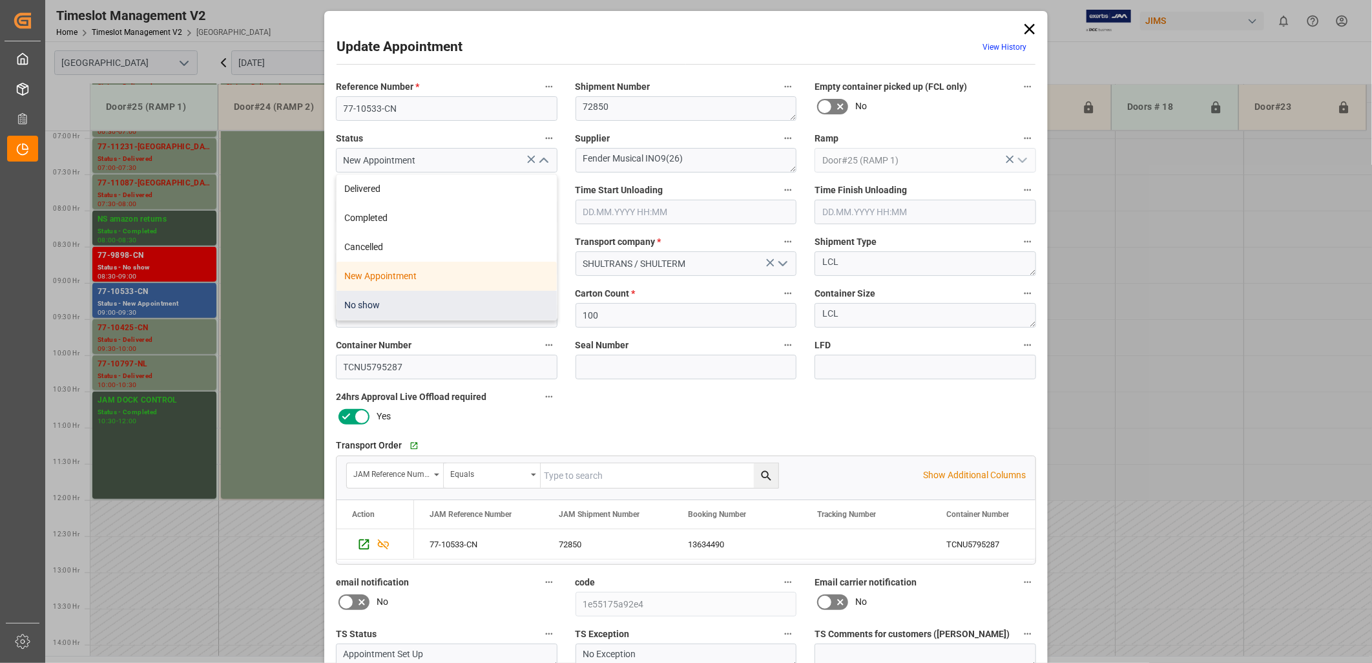
click at [366, 305] on div "No show" at bounding box center [446, 305] width 220 height 29
type input "No show"
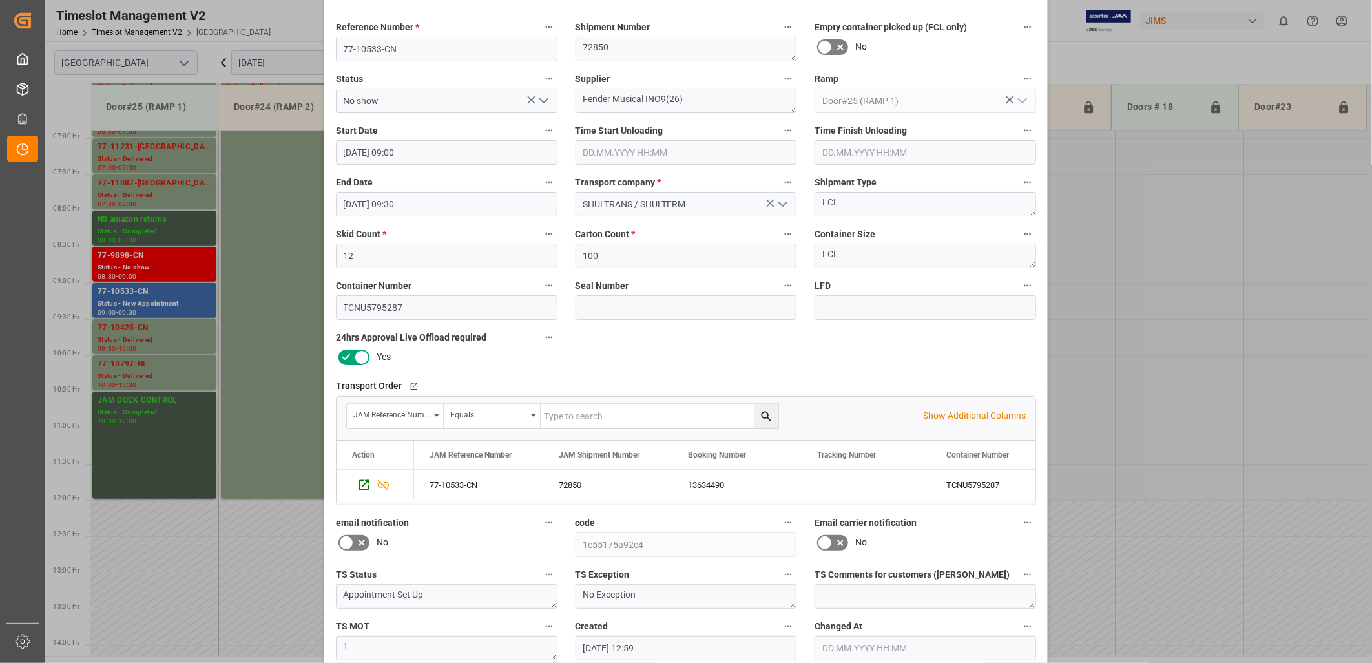
scroll to position [121, 0]
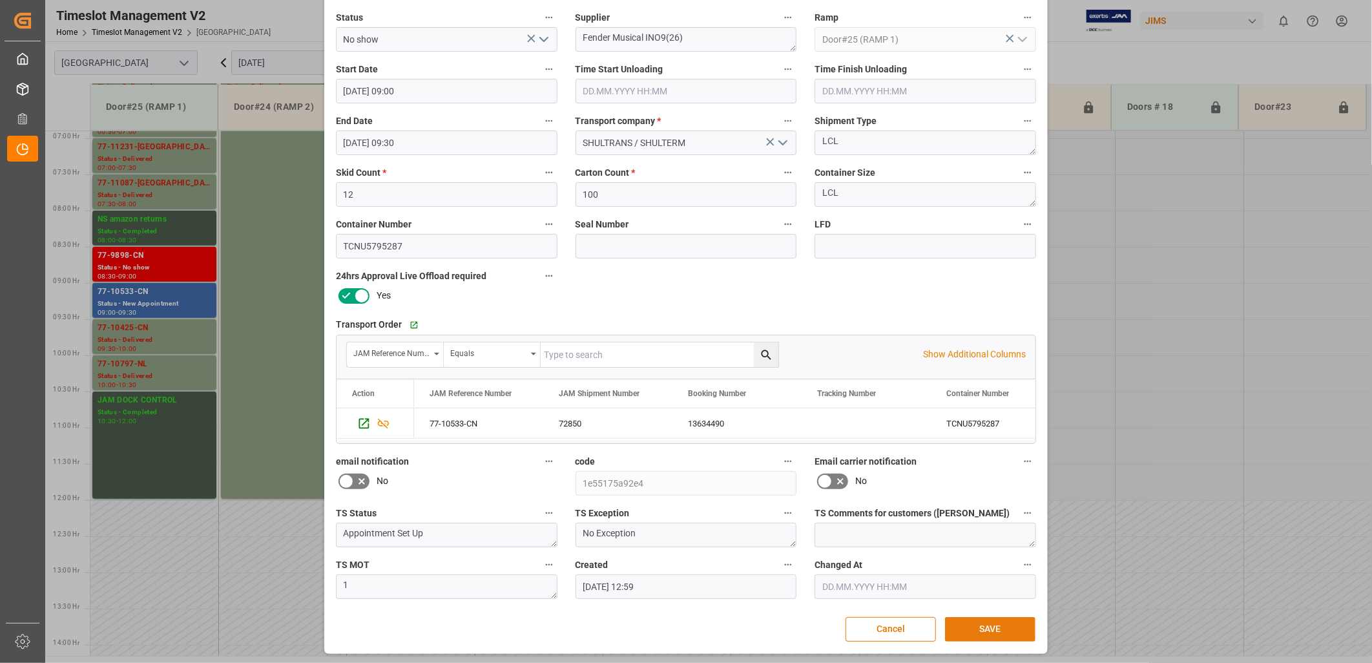
click at [976, 623] on button "SAVE" at bounding box center [990, 629] width 90 height 25
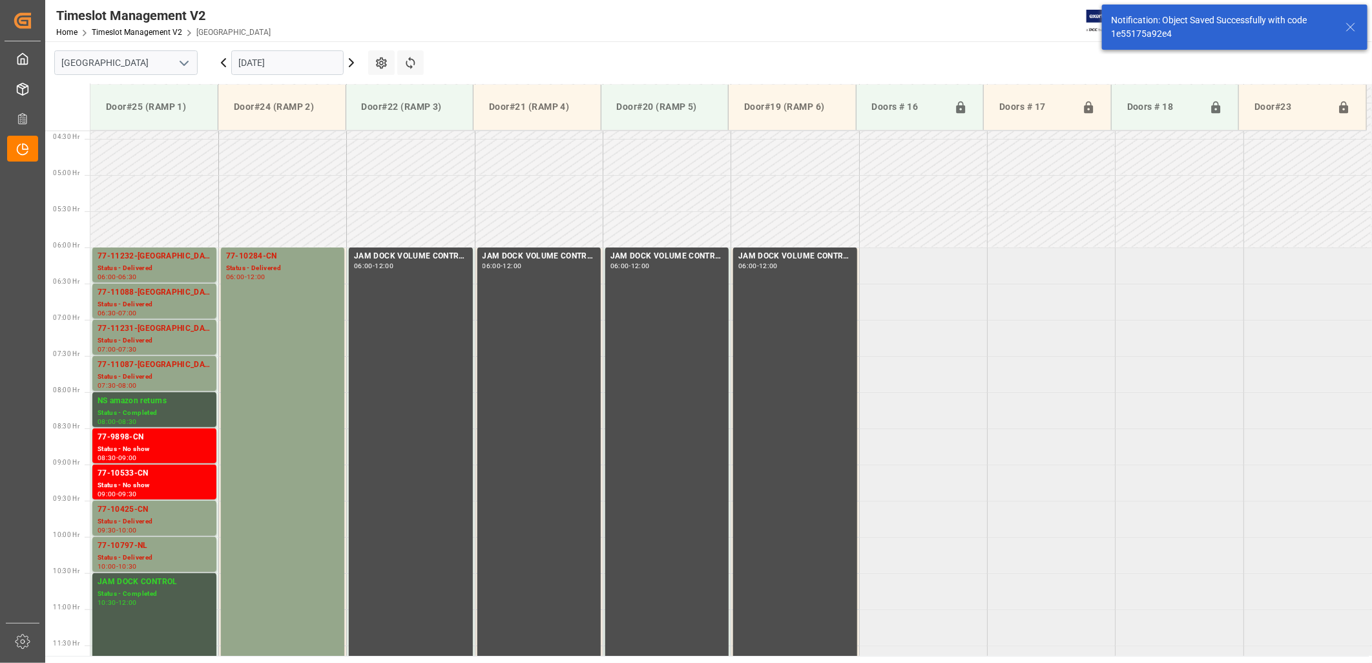
scroll to position [570, 0]
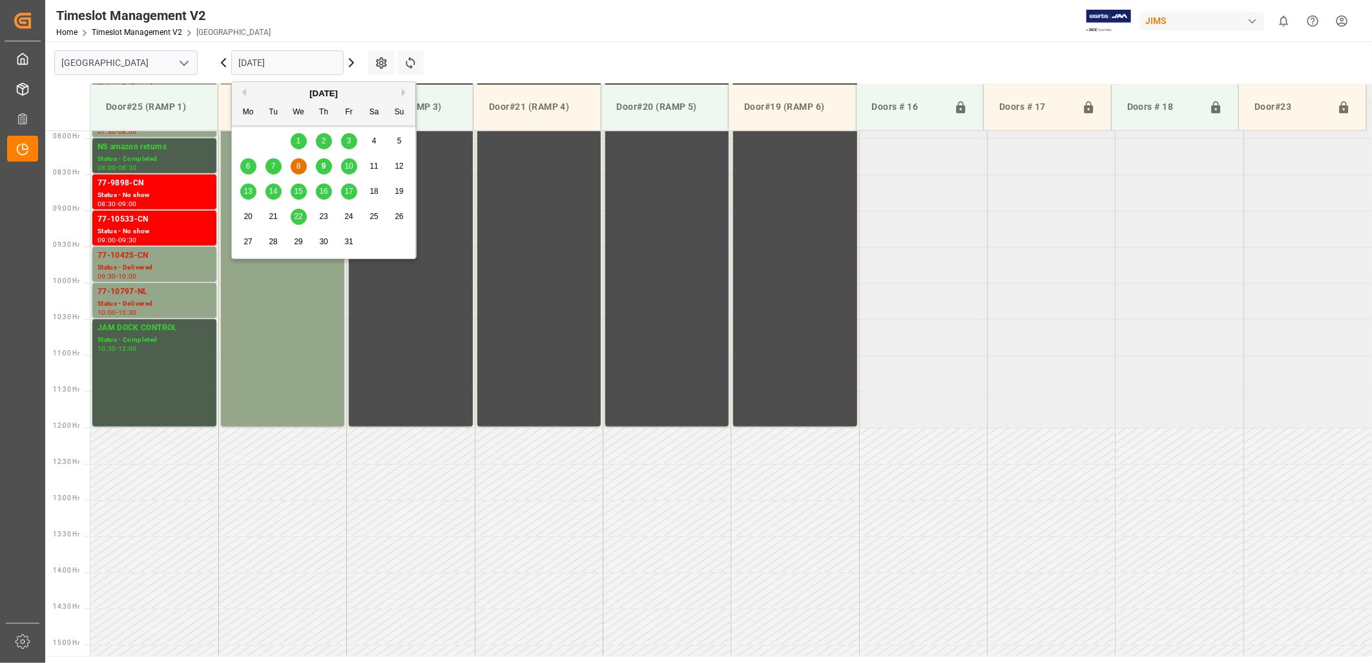
click at [314, 62] on input "[DATE]" at bounding box center [287, 62] width 112 height 25
click at [349, 165] on span "10" at bounding box center [348, 165] width 8 height 9
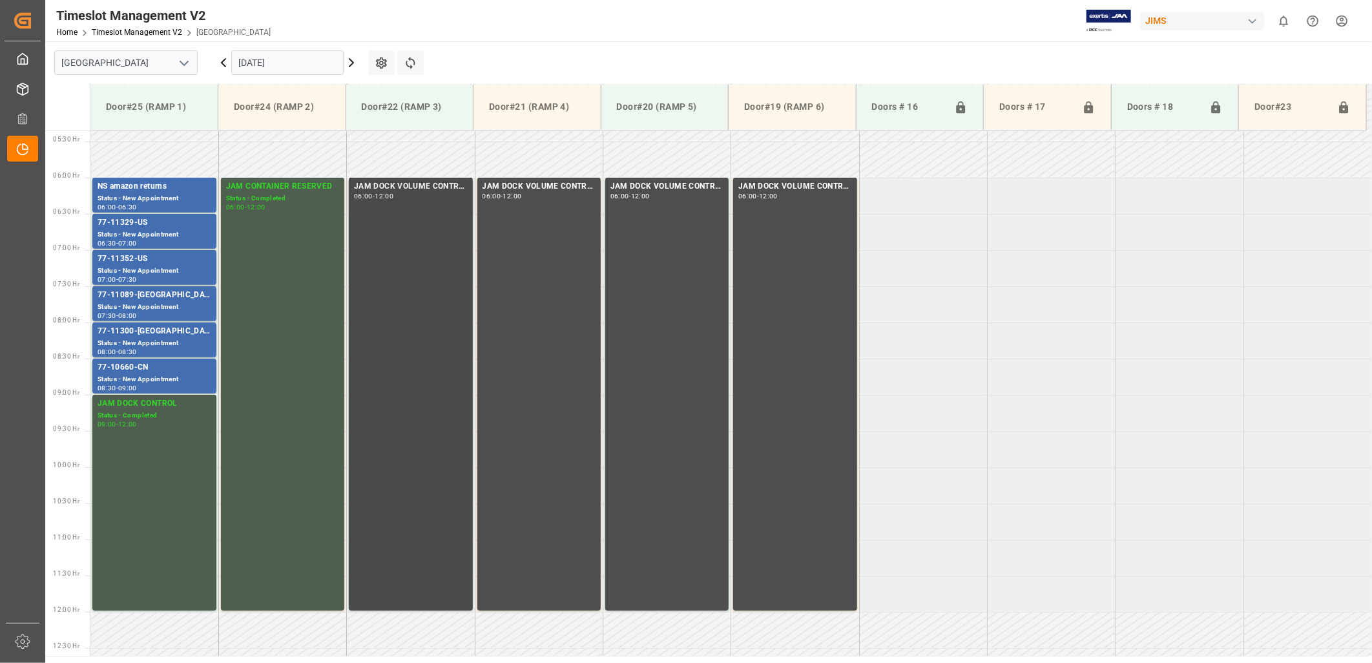
scroll to position [353, 0]
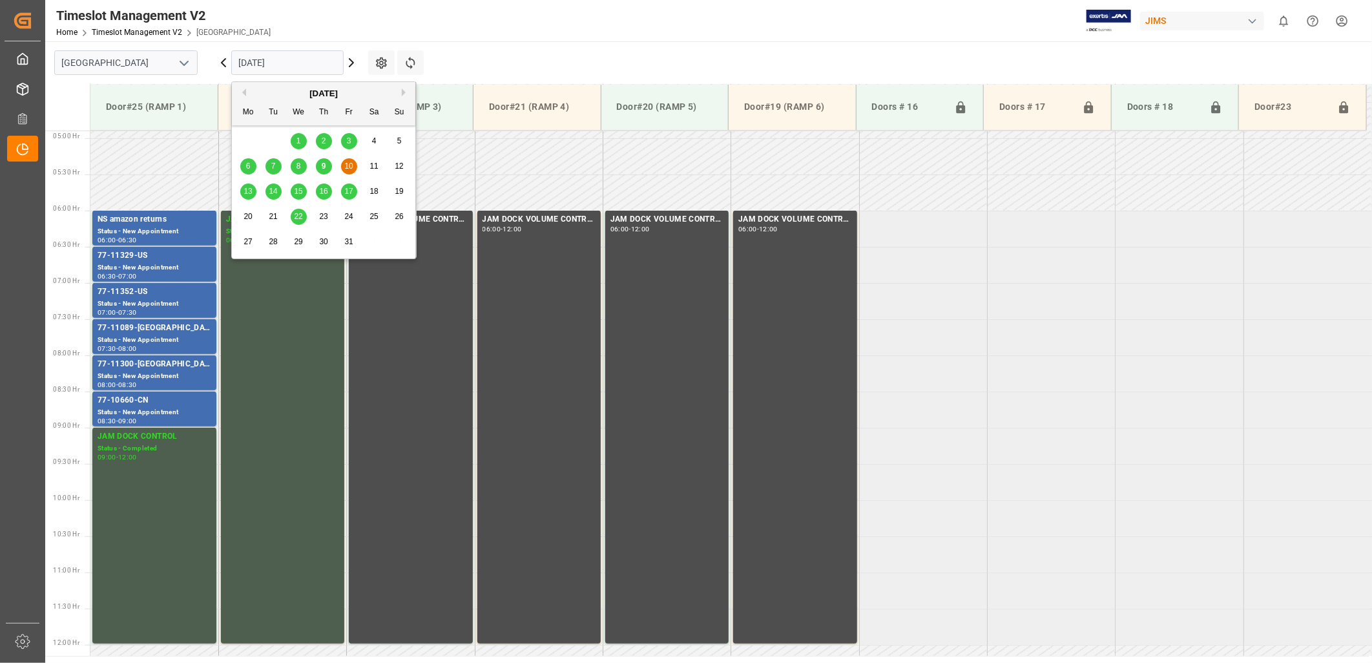
click at [313, 61] on input "[DATE]" at bounding box center [287, 62] width 112 height 25
click at [274, 194] on span "14" at bounding box center [273, 191] width 8 height 9
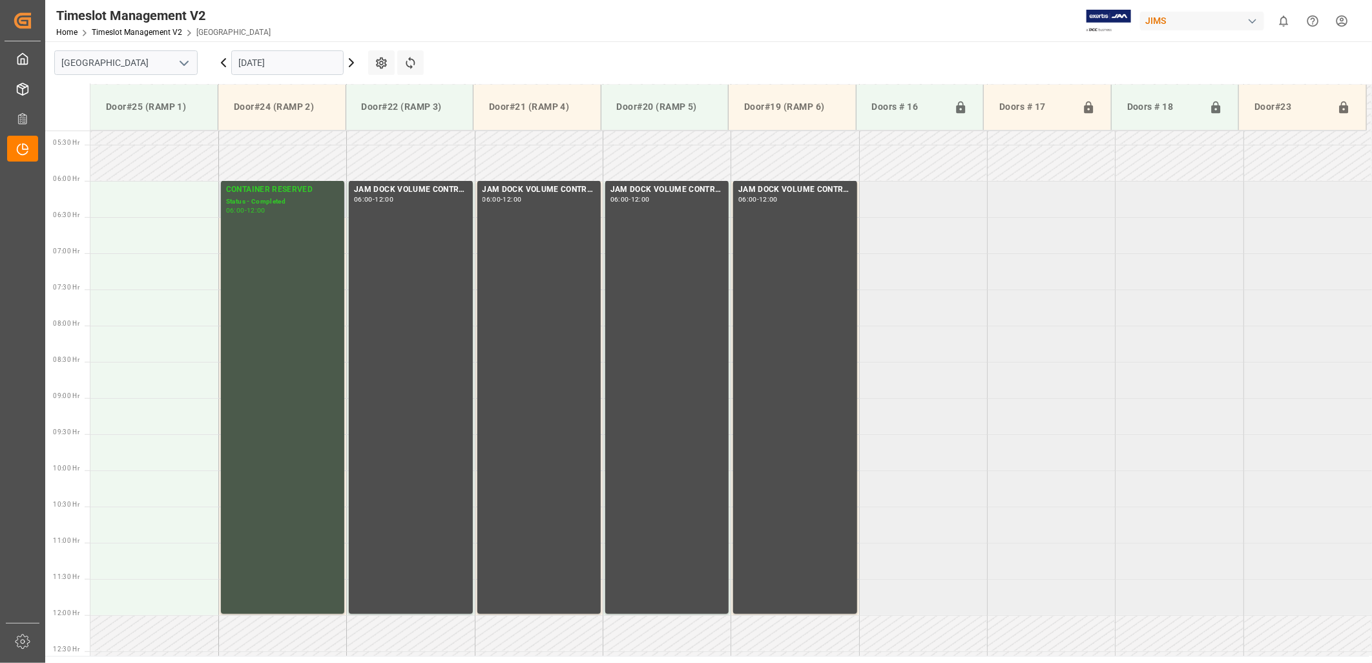
scroll to position [425, 0]
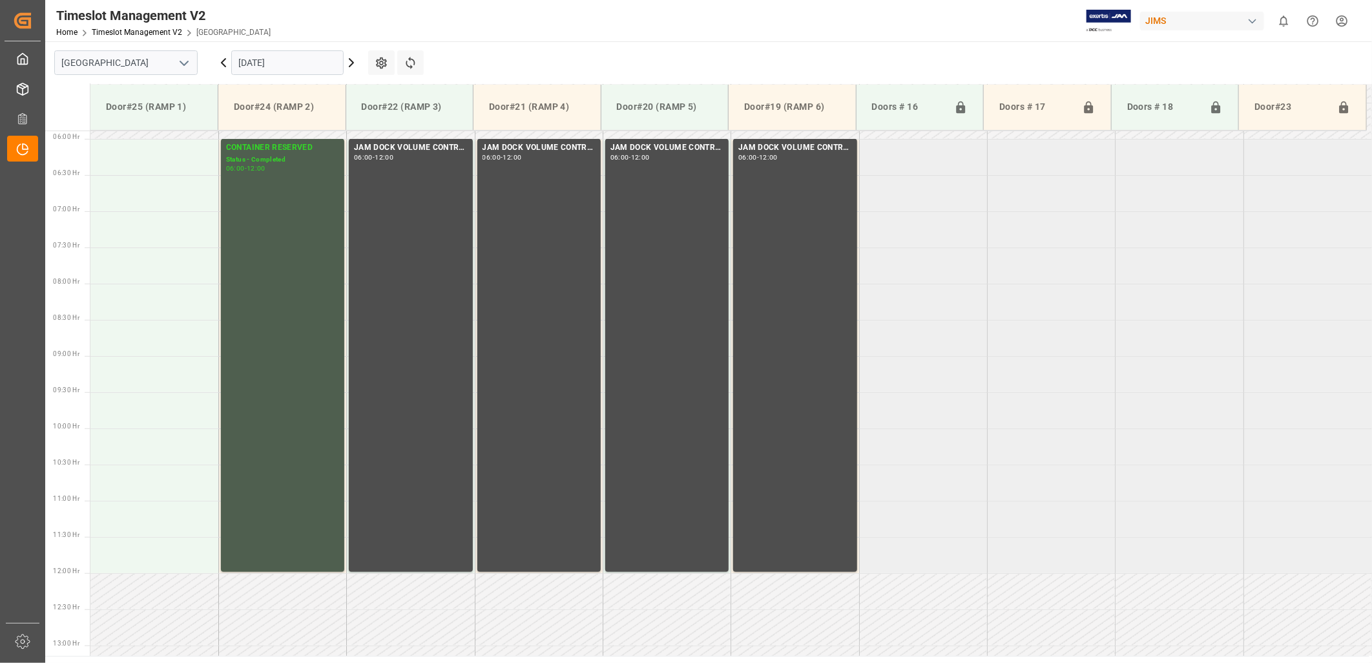
click at [286, 59] on input "[DATE]" at bounding box center [287, 62] width 112 height 25
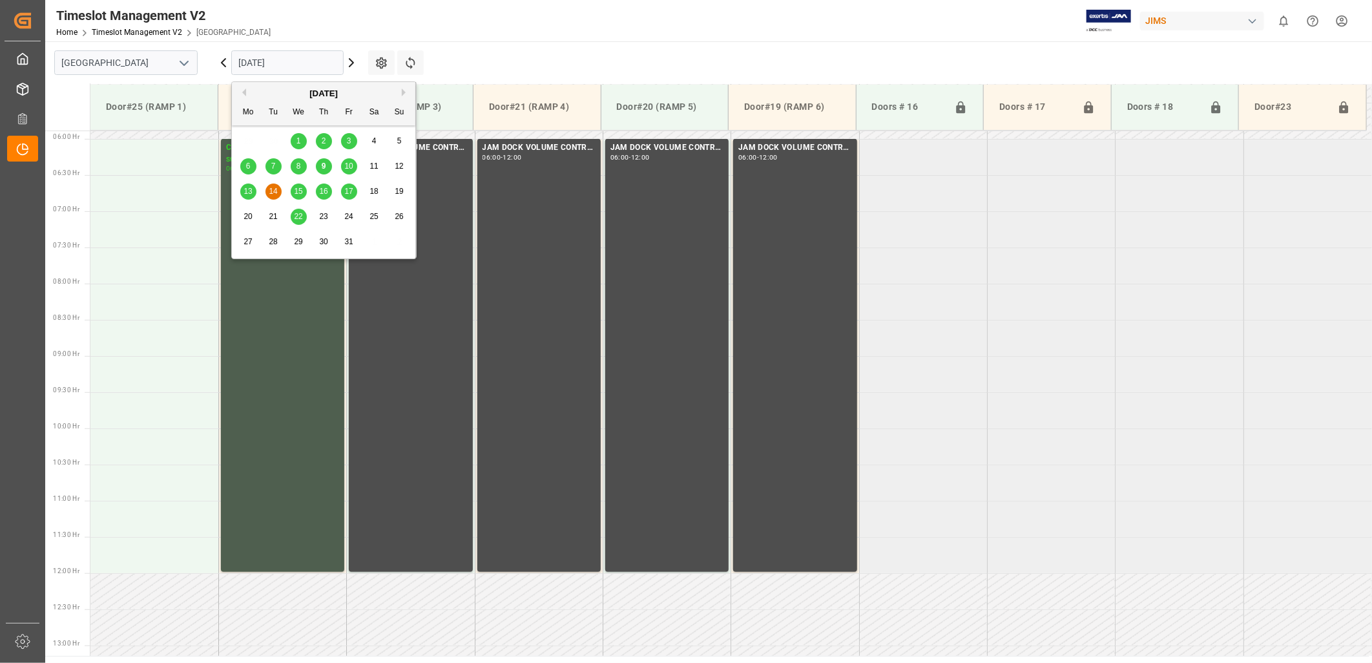
click at [298, 192] on span "15" at bounding box center [298, 191] width 8 height 9
click at [300, 62] on input "[DATE]" at bounding box center [287, 62] width 112 height 25
click at [321, 190] on span "16" at bounding box center [323, 191] width 8 height 9
click at [298, 59] on input "[DATE]" at bounding box center [287, 62] width 112 height 25
click at [351, 192] on span "17" at bounding box center [348, 191] width 8 height 9
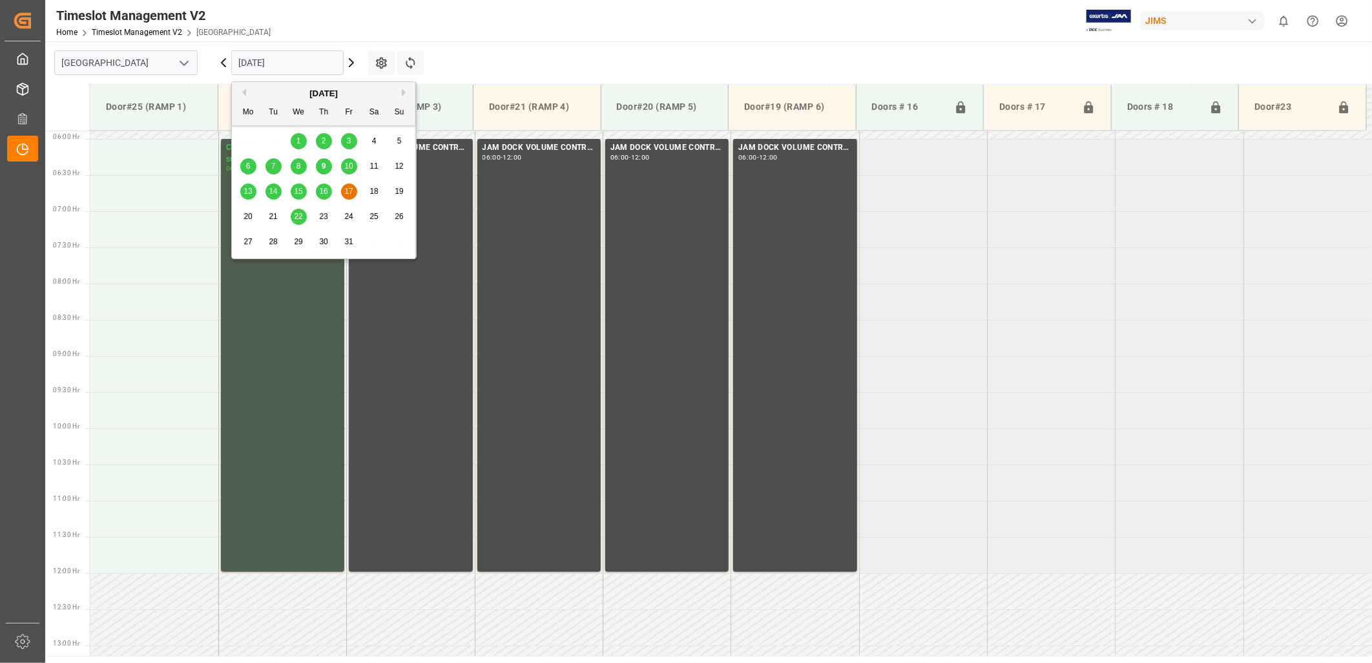
click at [307, 66] on input "[DATE]" at bounding box center [287, 62] width 112 height 25
click at [322, 164] on span "9" at bounding box center [324, 165] width 5 height 9
